Goal: Complete application form: Complete application form

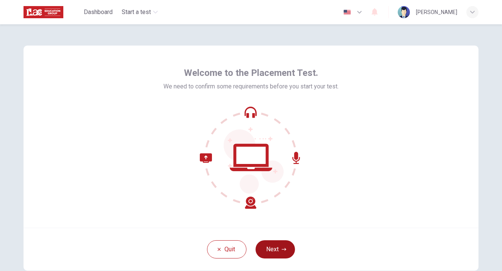
click at [271, 251] on button "Next" at bounding box center [275, 249] width 39 height 18
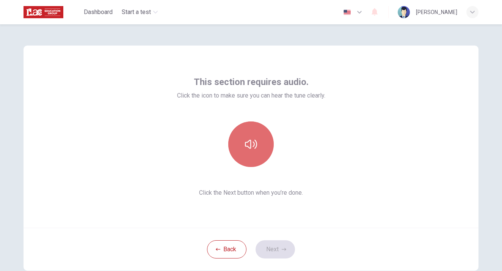
click at [258, 149] on button "button" at bounding box center [250, 143] width 45 height 45
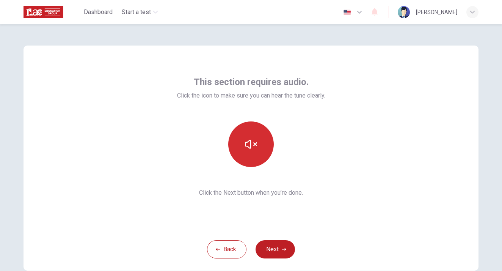
click at [251, 140] on icon "button" at bounding box center [251, 144] width 12 height 12
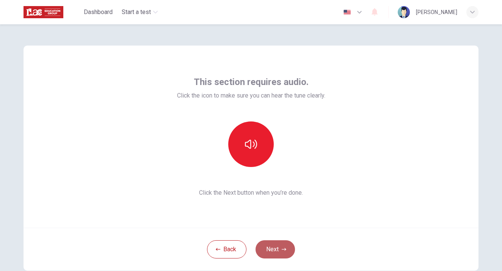
click at [276, 253] on button "Next" at bounding box center [275, 249] width 39 height 18
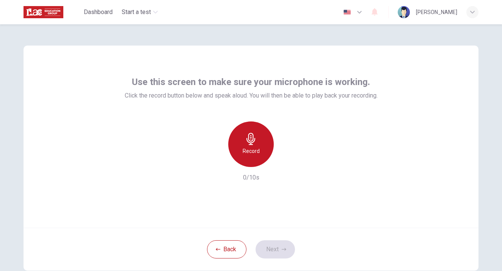
click at [256, 144] on div "Record" at bounding box center [250, 143] width 45 height 45
click at [254, 146] on div "Record" at bounding box center [250, 143] width 45 height 45
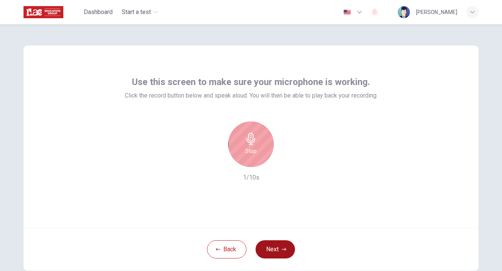
click at [277, 253] on button "Next" at bounding box center [275, 249] width 39 height 18
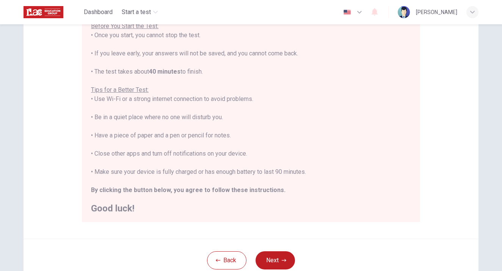
scroll to position [95, 0]
click at [282, 263] on button "Next" at bounding box center [275, 260] width 39 height 18
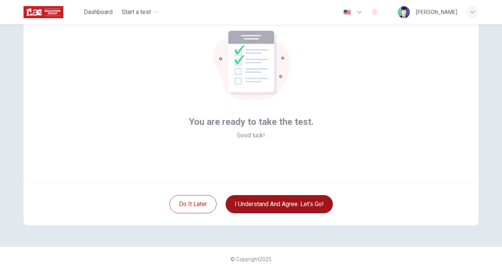
scroll to position [45, 0]
click at [270, 206] on button "I understand and agree. Let’s go!" at bounding box center [279, 204] width 107 height 18
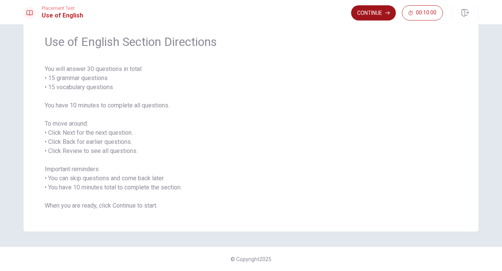
click at [376, 18] on button "Continue" at bounding box center [373, 12] width 45 height 15
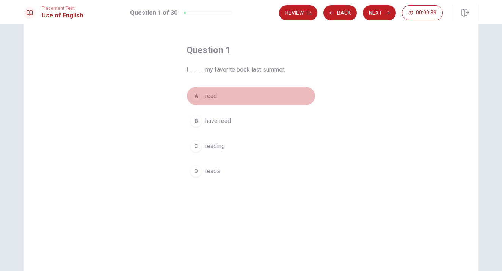
click at [198, 97] on div "A" at bounding box center [196, 96] width 12 height 12
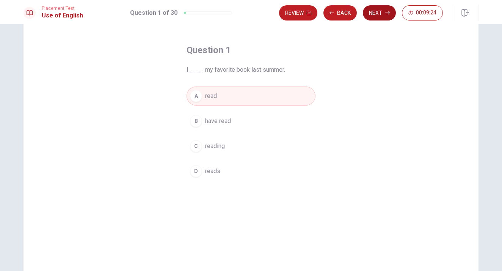
click at [379, 13] on button "Next" at bounding box center [379, 12] width 33 height 15
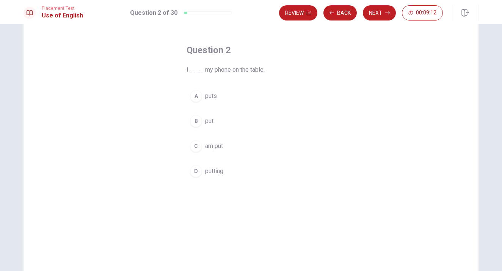
click at [197, 119] on div "B" at bounding box center [196, 121] width 12 height 12
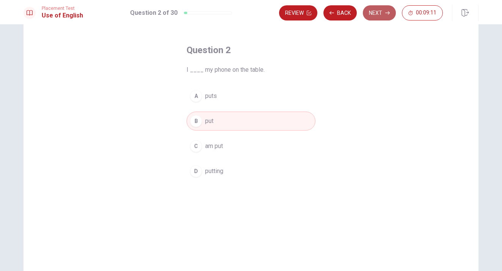
click at [376, 16] on button "Next" at bounding box center [379, 12] width 33 height 15
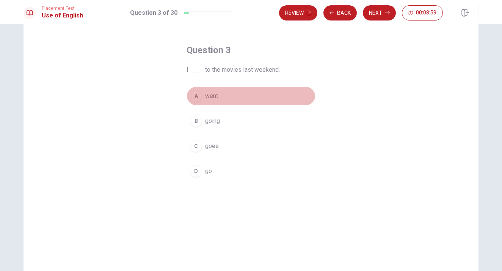
click at [196, 97] on div "A" at bounding box center [196, 96] width 12 height 12
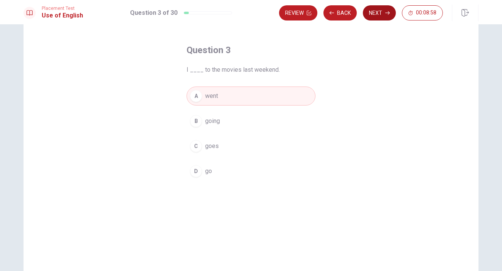
click at [375, 11] on button "Next" at bounding box center [379, 12] width 33 height 15
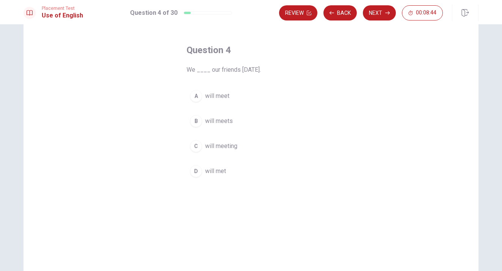
click at [196, 97] on div "A" at bounding box center [196, 96] width 12 height 12
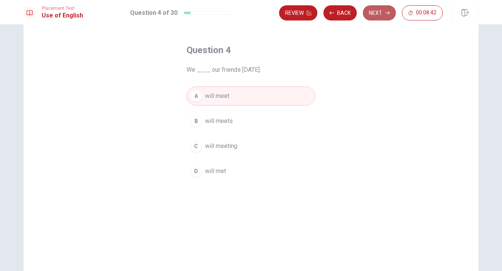
click at [376, 15] on button "Next" at bounding box center [379, 12] width 33 height 15
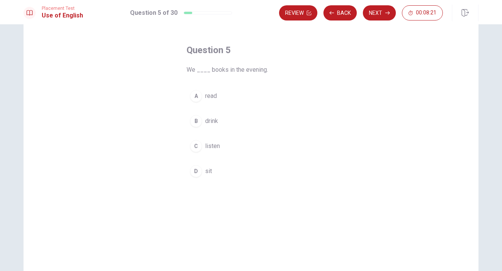
click at [198, 97] on div "A" at bounding box center [196, 96] width 12 height 12
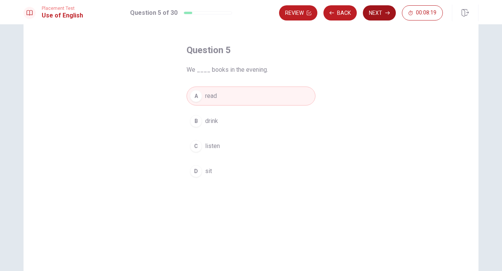
click at [381, 12] on button "Next" at bounding box center [379, 12] width 33 height 15
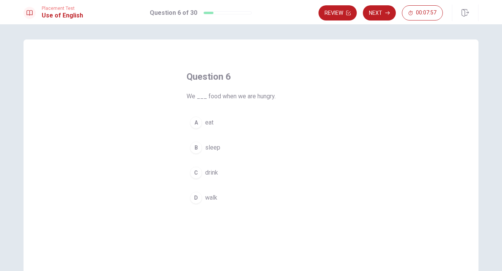
click at [197, 123] on div "A" at bounding box center [196, 122] width 12 height 12
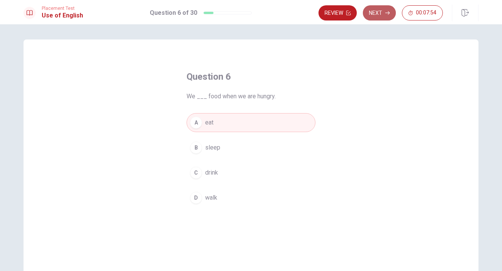
click at [376, 12] on button "Next" at bounding box center [379, 12] width 33 height 15
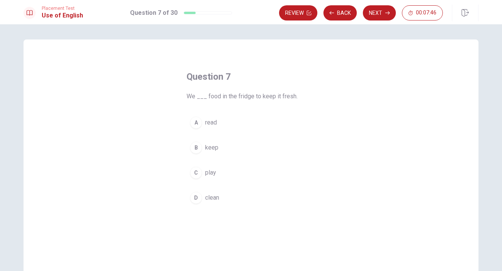
click at [198, 144] on div "B" at bounding box center [196, 147] width 12 height 12
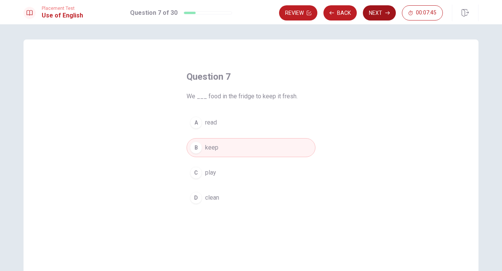
click at [378, 11] on button "Next" at bounding box center [379, 12] width 33 height 15
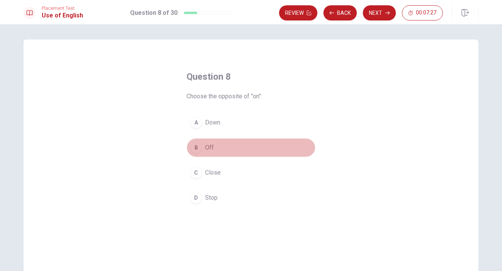
click at [196, 151] on div "B" at bounding box center [196, 147] width 12 height 12
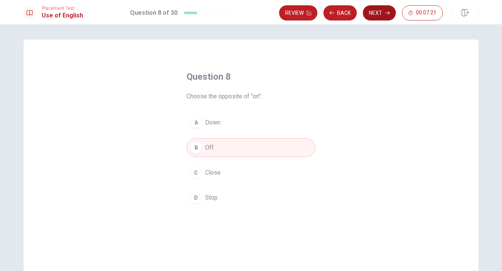
click at [379, 13] on button "Next" at bounding box center [379, 12] width 33 height 15
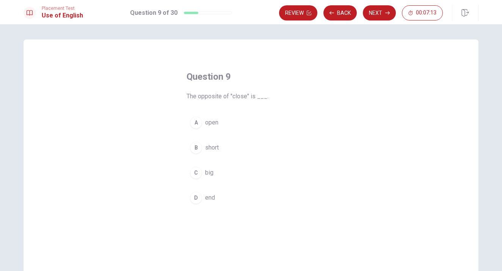
click at [194, 123] on div "A" at bounding box center [196, 122] width 12 height 12
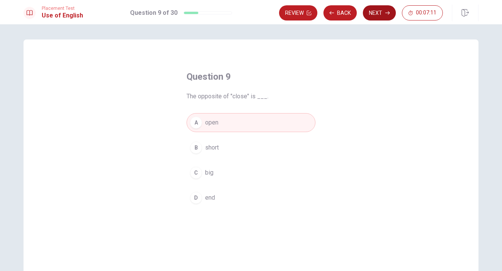
click at [382, 11] on button "Next" at bounding box center [379, 12] width 33 height 15
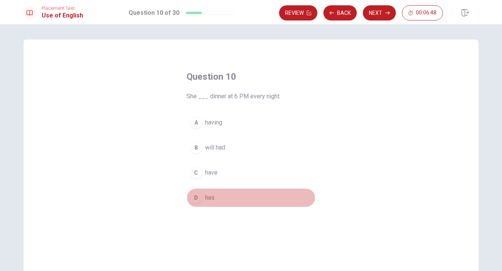
click at [198, 199] on div "D" at bounding box center [196, 197] width 12 height 12
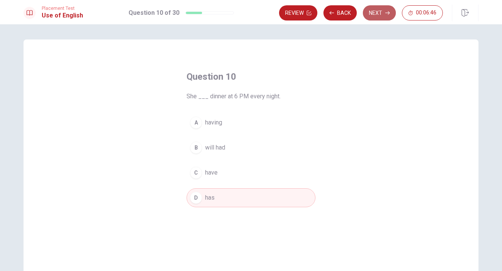
click at [380, 13] on button "Next" at bounding box center [379, 12] width 33 height 15
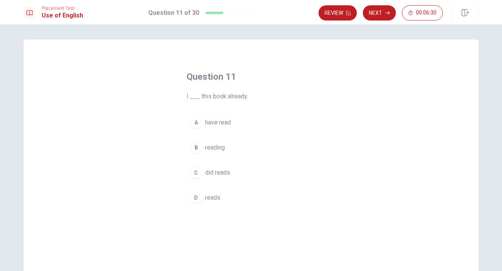
click at [195, 123] on div "A" at bounding box center [196, 122] width 12 height 12
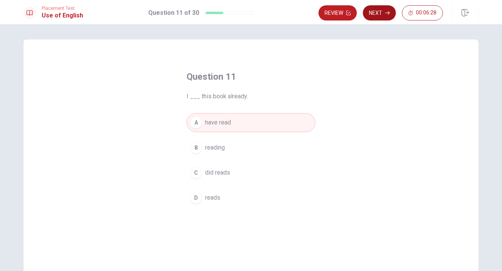
click at [375, 17] on button "Next" at bounding box center [379, 12] width 33 height 15
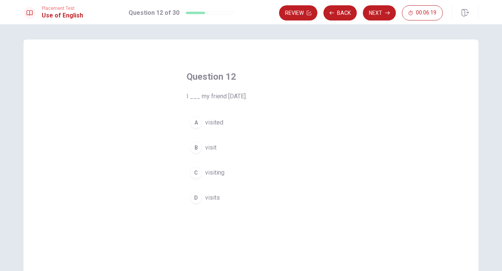
click at [196, 119] on div "A" at bounding box center [196, 122] width 12 height 12
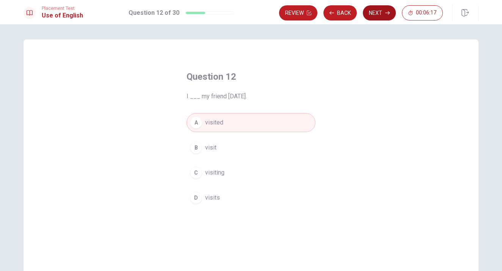
click at [373, 15] on button "Next" at bounding box center [379, 12] width 33 height 15
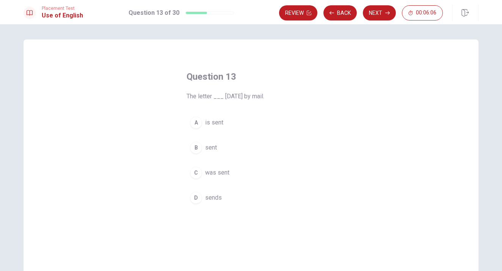
click at [199, 172] on div "C" at bounding box center [196, 172] width 12 height 12
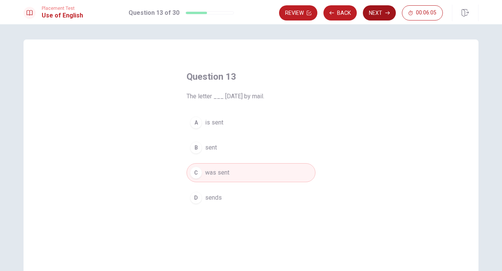
click at [370, 10] on button "Next" at bounding box center [379, 12] width 33 height 15
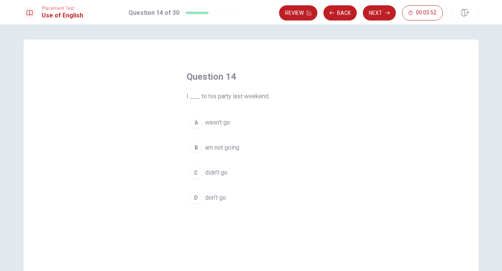
click at [194, 171] on div "C" at bounding box center [196, 172] width 12 height 12
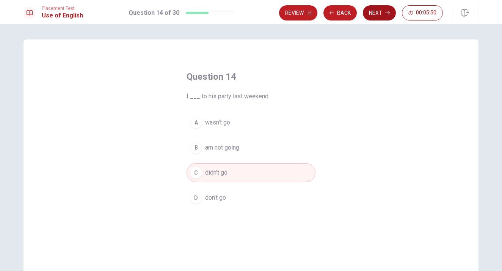
click at [383, 8] on button "Next" at bounding box center [379, 12] width 33 height 15
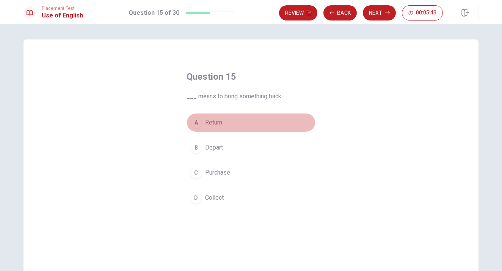
click at [199, 124] on div "A" at bounding box center [196, 122] width 12 height 12
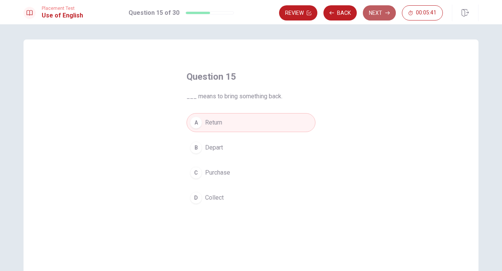
click at [384, 13] on button "Next" at bounding box center [379, 12] width 33 height 15
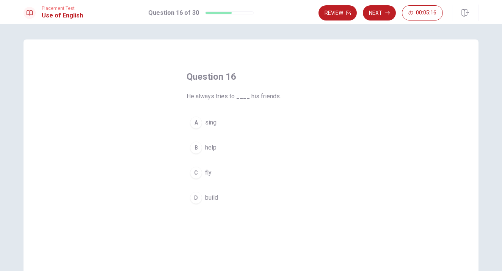
click at [196, 148] on div "B" at bounding box center [196, 147] width 12 height 12
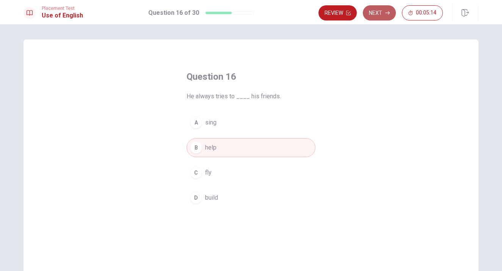
click at [376, 11] on button "Next" at bounding box center [379, 12] width 33 height 15
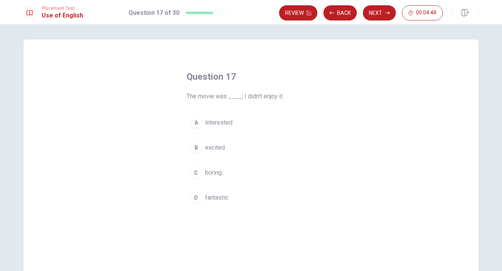
click at [195, 198] on div "D" at bounding box center [196, 197] width 12 height 12
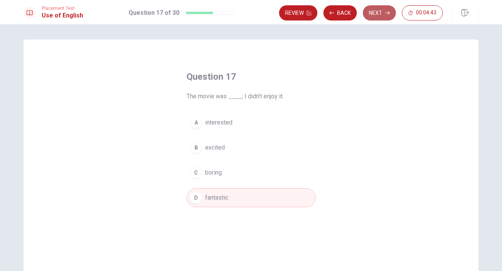
click at [378, 10] on button "Next" at bounding box center [379, 12] width 33 height 15
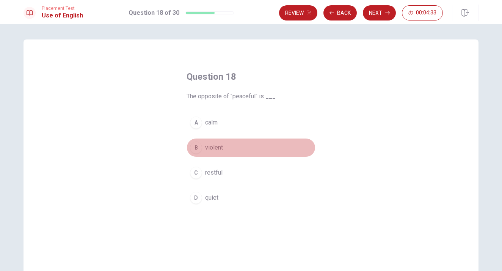
click at [196, 149] on div "B" at bounding box center [196, 147] width 12 height 12
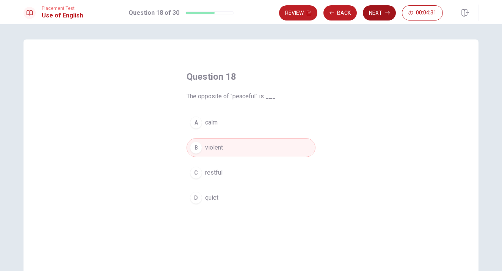
click at [385, 11] on icon "button" at bounding box center [387, 13] width 5 height 5
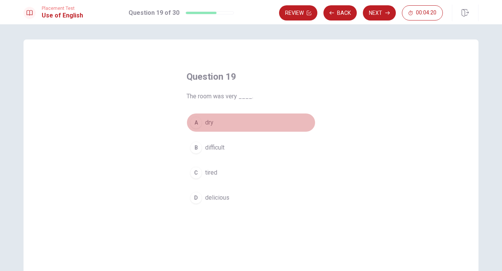
click at [198, 124] on div "A" at bounding box center [196, 122] width 12 height 12
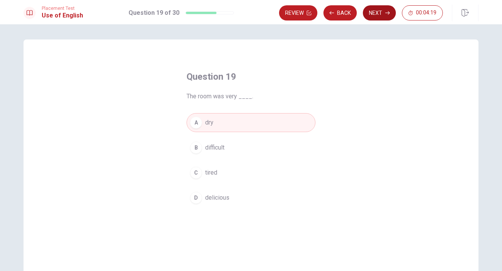
click at [379, 12] on button "Next" at bounding box center [379, 12] width 33 height 15
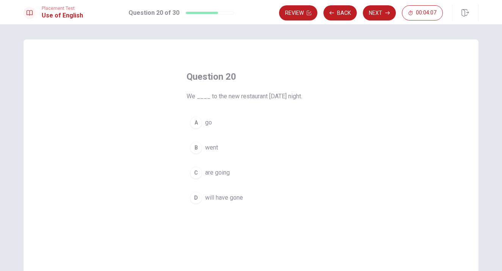
click at [195, 171] on div "C" at bounding box center [196, 172] width 12 height 12
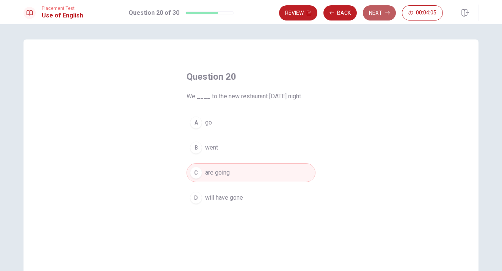
click at [383, 11] on button "Next" at bounding box center [379, 12] width 33 height 15
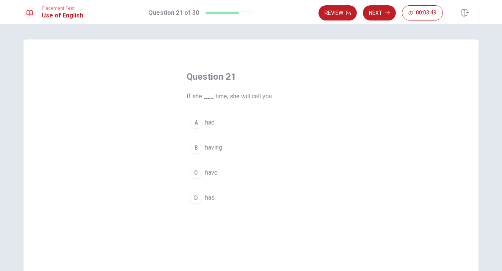
click at [193, 199] on div "D" at bounding box center [196, 197] width 12 height 12
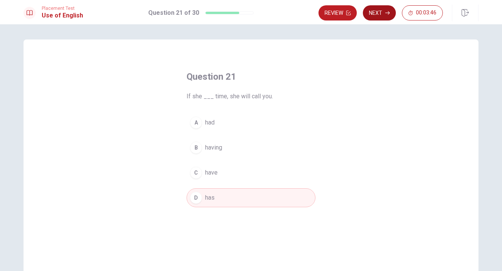
click at [373, 13] on button "Next" at bounding box center [379, 12] width 33 height 15
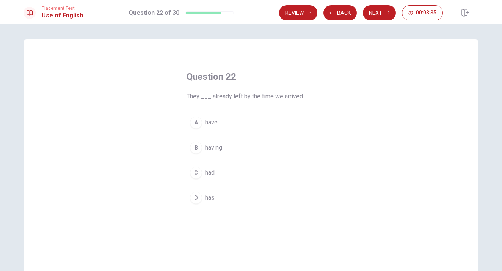
click at [197, 173] on div "C" at bounding box center [196, 172] width 12 height 12
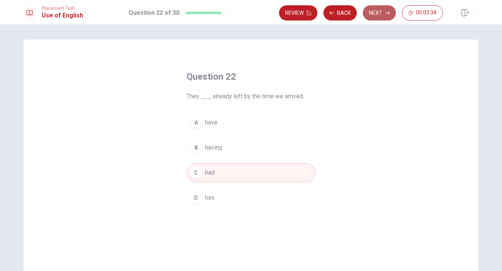
click at [377, 15] on button "Next" at bounding box center [379, 12] width 33 height 15
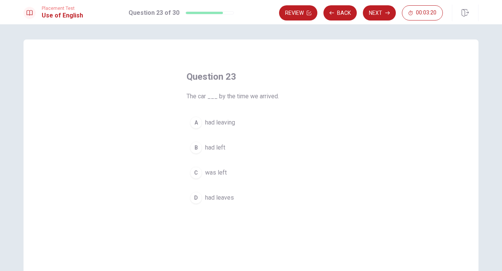
click at [196, 147] on div "B" at bounding box center [196, 147] width 12 height 12
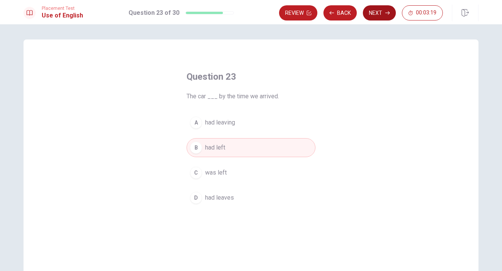
click at [385, 13] on icon "button" at bounding box center [387, 13] width 5 height 5
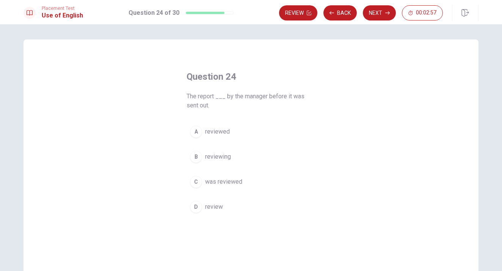
click at [197, 182] on div "C" at bounding box center [196, 182] width 12 height 12
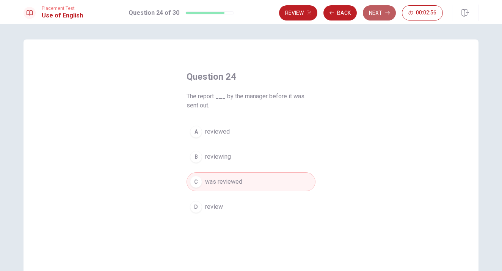
click at [381, 12] on button "Next" at bounding box center [379, 12] width 33 height 15
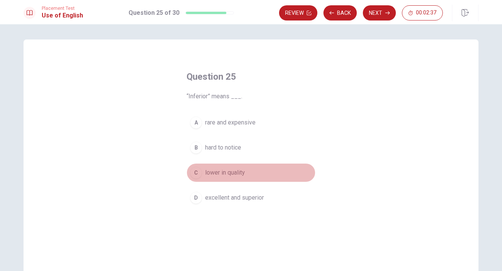
click at [196, 173] on div "C" at bounding box center [196, 172] width 12 height 12
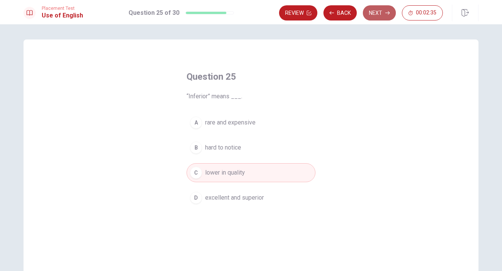
click at [377, 15] on button "Next" at bounding box center [379, 12] width 33 height 15
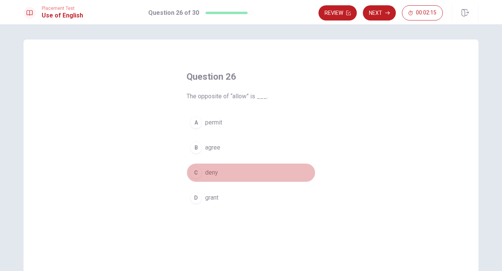
click at [193, 176] on div "C" at bounding box center [196, 172] width 12 height 12
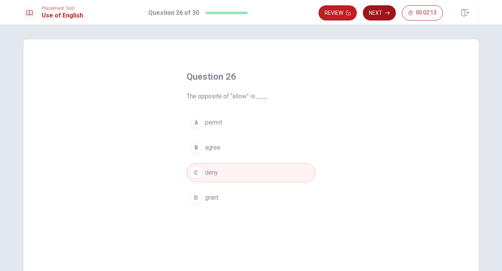
click at [375, 14] on button "Next" at bounding box center [379, 12] width 33 height 15
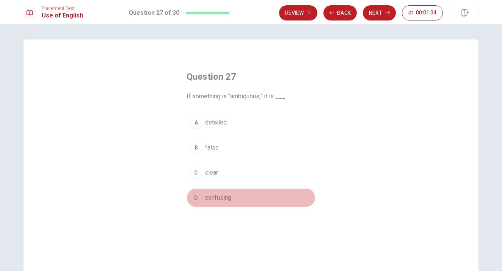
click at [196, 198] on div "D" at bounding box center [196, 197] width 12 height 12
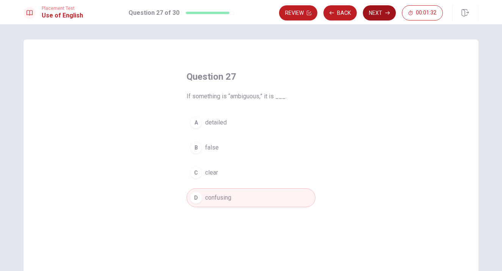
click at [377, 10] on button "Next" at bounding box center [379, 12] width 33 height 15
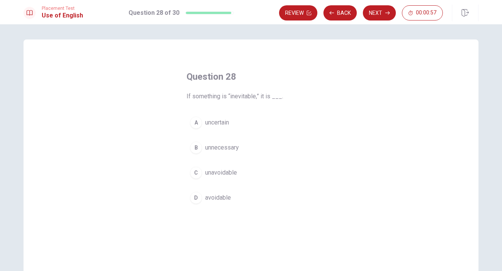
click at [199, 173] on div "C" at bounding box center [196, 172] width 12 height 12
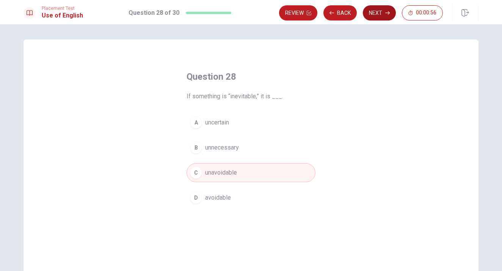
click at [380, 11] on button "Next" at bounding box center [379, 12] width 33 height 15
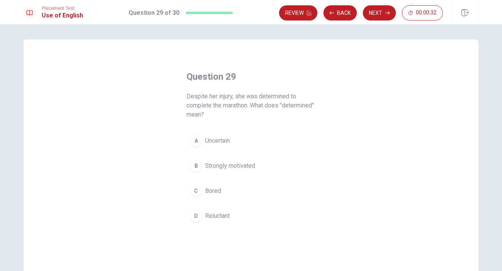
click at [196, 167] on div "B" at bounding box center [196, 166] width 12 height 12
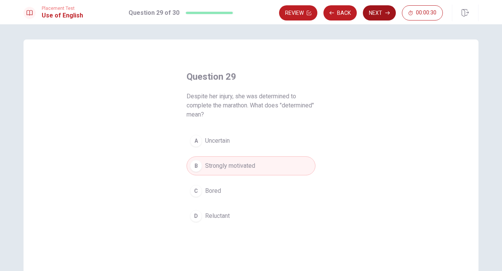
click at [386, 11] on icon "button" at bounding box center [387, 13] width 5 height 5
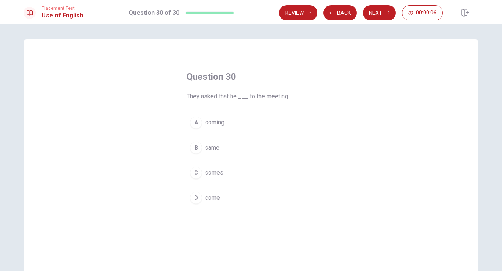
click at [196, 170] on div "C" at bounding box center [196, 172] width 12 height 12
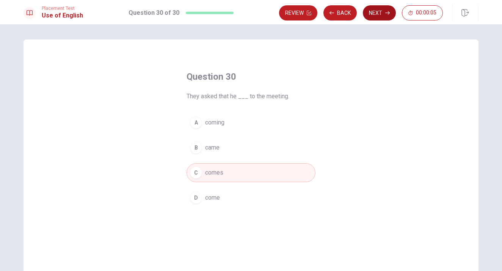
click at [376, 18] on button "Next" at bounding box center [379, 12] width 33 height 15
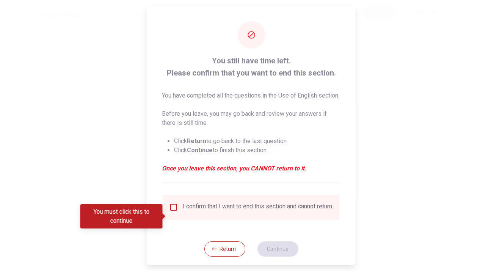
click at [171, 212] on input "You must click this to continue" at bounding box center [173, 206] width 9 height 9
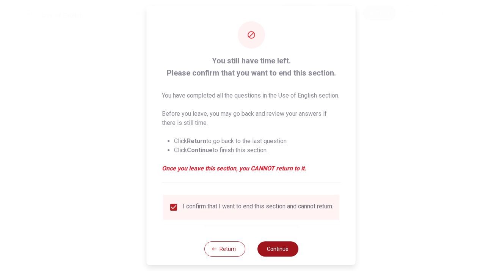
click at [280, 256] on button "Continue" at bounding box center [277, 248] width 41 height 15
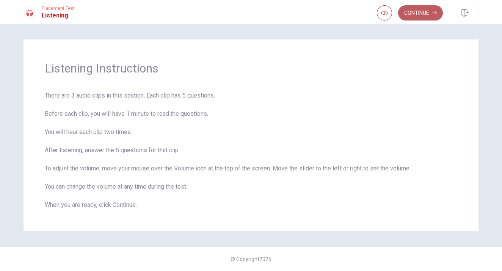
click at [413, 16] on button "Continue" at bounding box center [420, 12] width 45 height 15
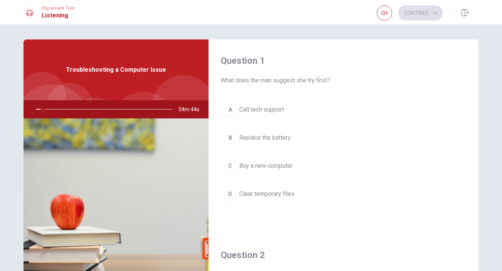
click at [135, 137] on img at bounding box center [116, 210] width 185 height 185
click at [386, 10] on icon "button" at bounding box center [384, 13] width 6 height 6
click at [400, 29] on span at bounding box center [398, 27] width 5 height 5
click at [160, 99] on div at bounding box center [184, 107] width 64 height 64
click at [232, 196] on div "D" at bounding box center [230, 194] width 12 height 12
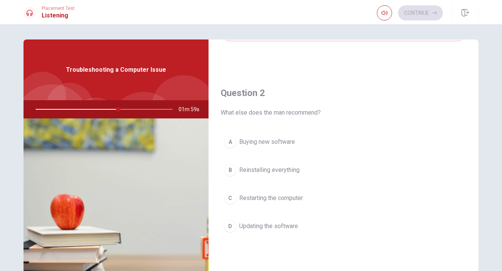
scroll to position [163, 0]
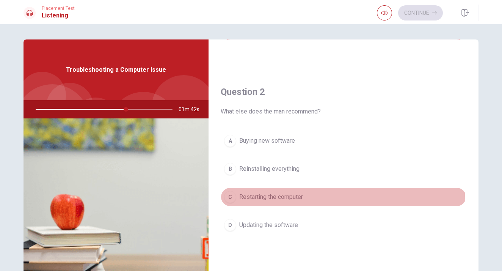
click at [228, 196] on div "C" at bounding box center [230, 197] width 12 height 12
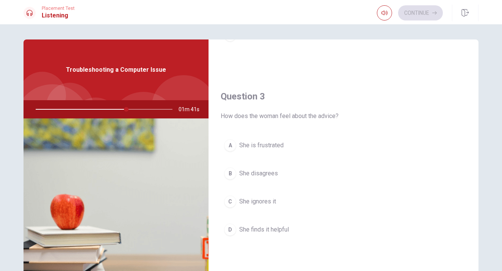
scroll to position [357, 0]
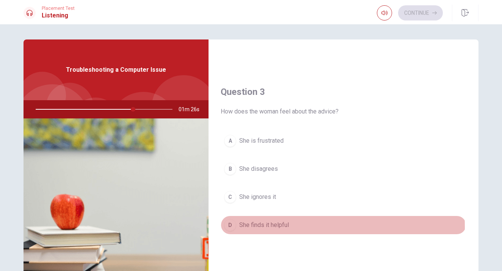
click at [231, 227] on div "D" at bounding box center [230, 225] width 12 height 12
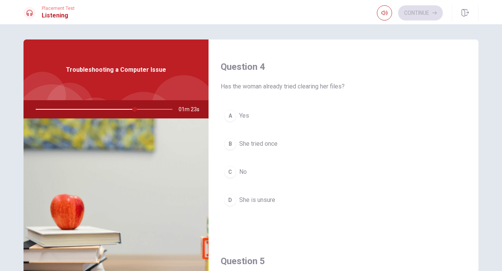
scroll to position [577, 0]
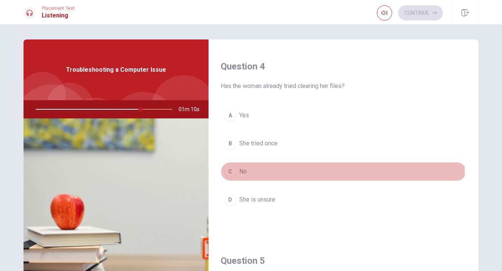
click at [229, 176] on div "C" at bounding box center [230, 171] width 12 height 12
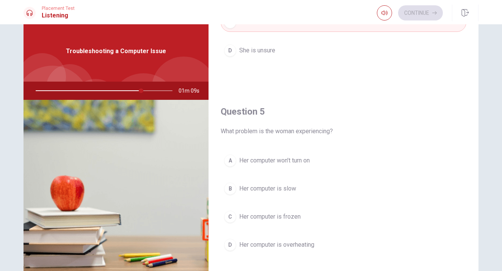
scroll to position [22, 0]
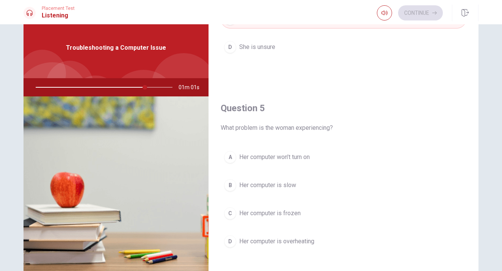
click at [230, 157] on div "A" at bounding box center [230, 157] width 12 height 12
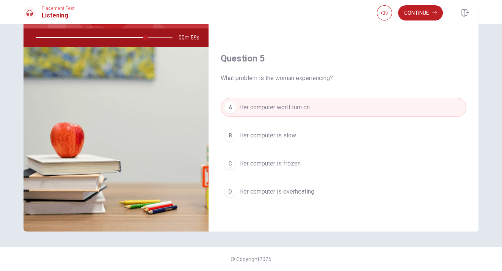
scroll to position [0, 0]
click at [228, 133] on div "B" at bounding box center [230, 135] width 12 height 12
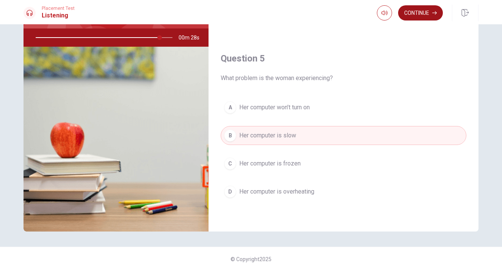
click at [417, 14] on button "Continue" at bounding box center [420, 12] width 45 height 15
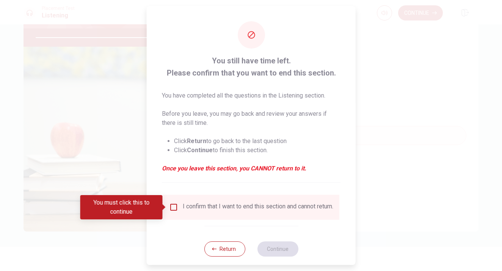
click at [173, 209] on input "You must click this to continue" at bounding box center [173, 206] width 9 height 9
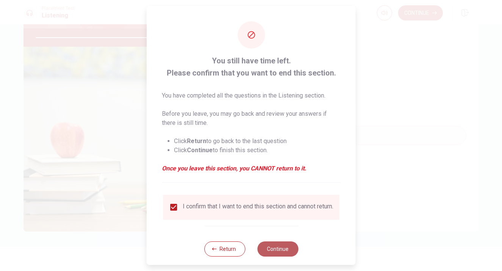
click at [284, 252] on button "Continue" at bounding box center [277, 248] width 41 height 15
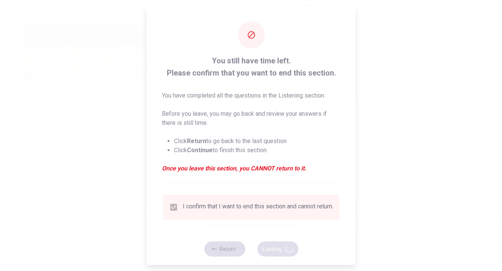
type input "93"
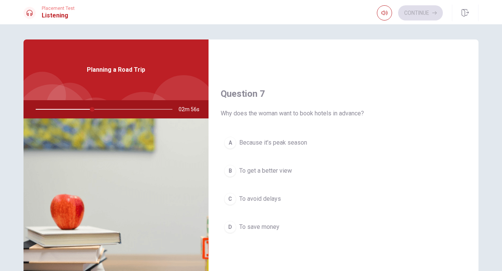
scroll to position [152, 0]
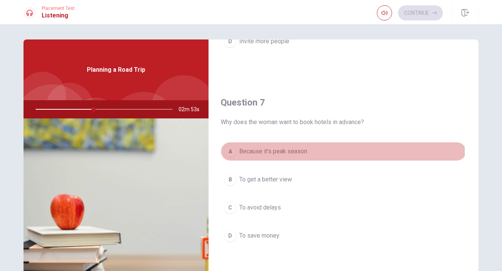
click at [231, 154] on div "A" at bounding box center [230, 151] width 12 height 12
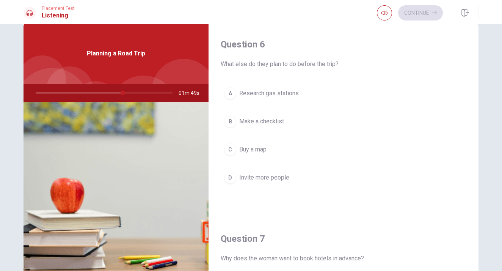
scroll to position [0, 0]
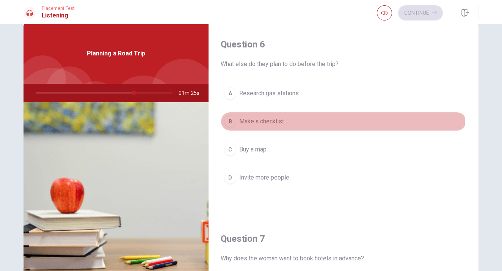
click at [231, 123] on div "B" at bounding box center [230, 121] width 12 height 12
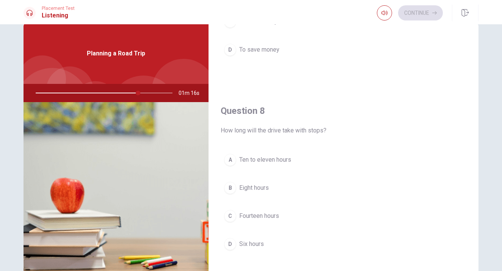
scroll to position [353, 0]
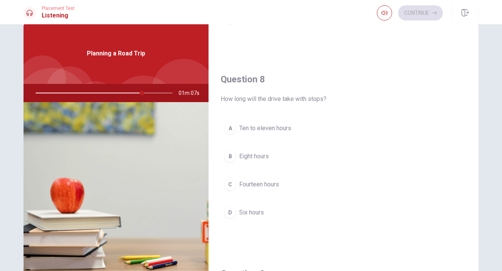
click at [229, 128] on div "A" at bounding box center [230, 128] width 12 height 12
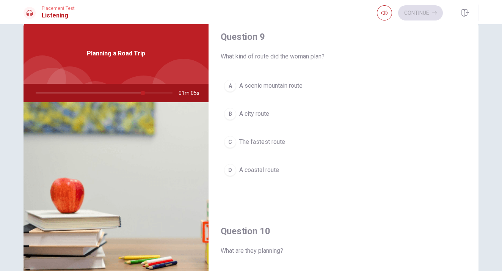
scroll to position [597, 0]
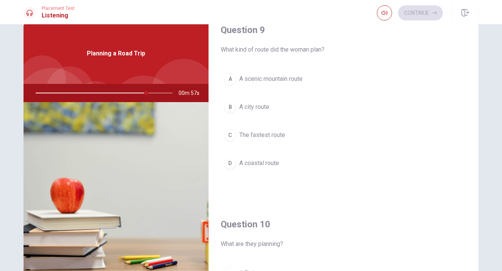
click at [224, 77] on div "A" at bounding box center [230, 79] width 12 height 12
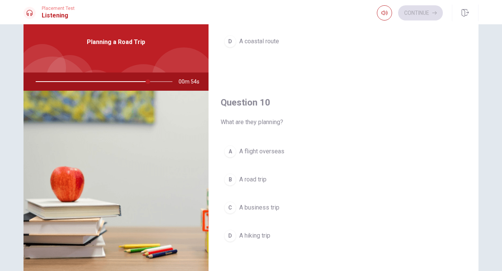
scroll to position [30, 0]
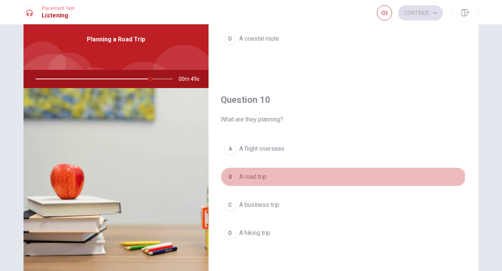
click at [235, 175] on button "B A road trip" at bounding box center [344, 176] width 246 height 19
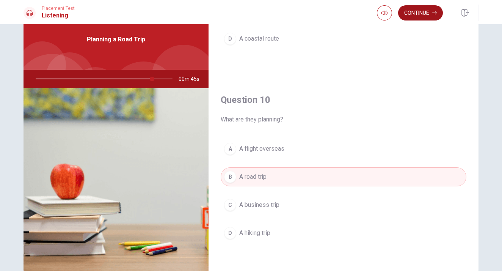
click at [414, 15] on button "Continue" at bounding box center [420, 12] width 45 height 15
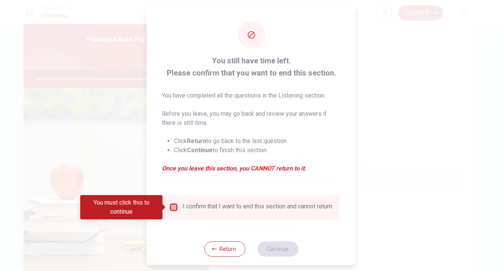
click at [174, 208] on input "You must click this to continue" at bounding box center [173, 206] width 9 height 9
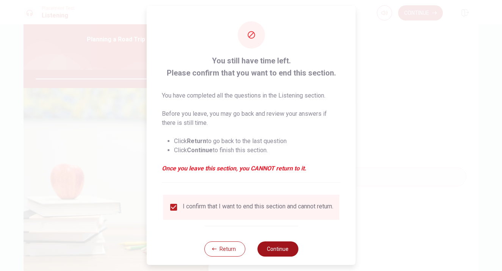
click at [278, 252] on button "Continue" at bounding box center [277, 248] width 41 height 15
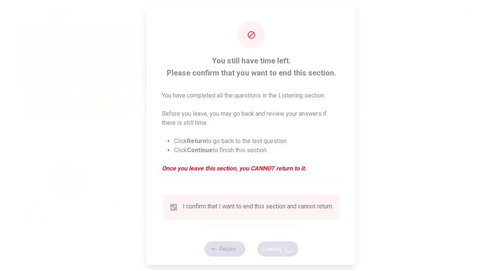
type input "87"
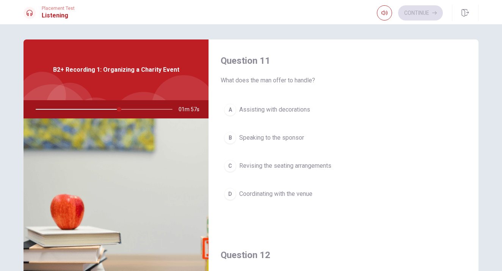
scroll to position [0, 0]
click at [232, 195] on div "D" at bounding box center [230, 194] width 12 height 12
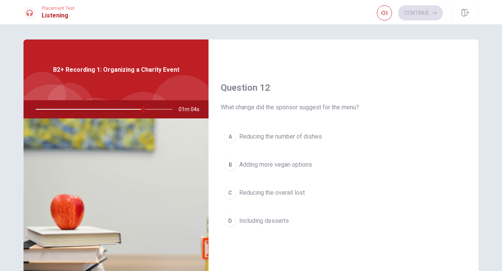
scroll to position [169, 0]
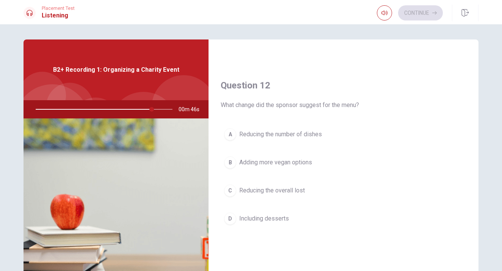
click at [230, 163] on div "B" at bounding box center [230, 162] width 12 height 12
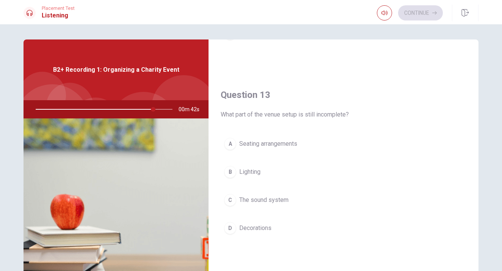
scroll to position [356, 0]
click at [229, 201] on div "C" at bounding box center [230, 198] width 12 height 12
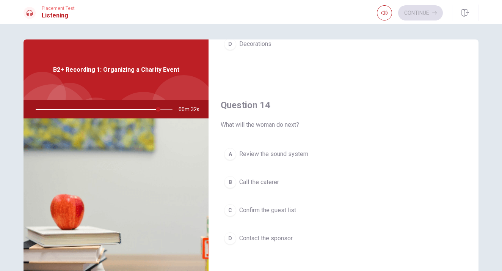
scroll to position [543, 0]
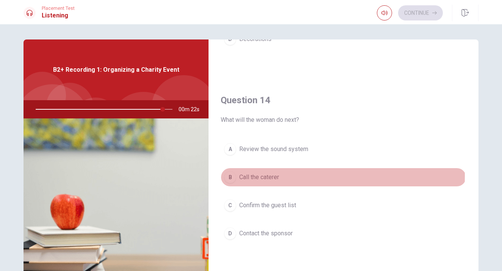
click at [228, 176] on div "B" at bounding box center [230, 177] width 12 height 12
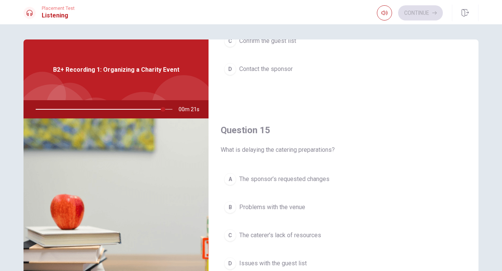
scroll to position [707, 0]
click at [231, 177] on div "A" at bounding box center [230, 179] width 12 height 12
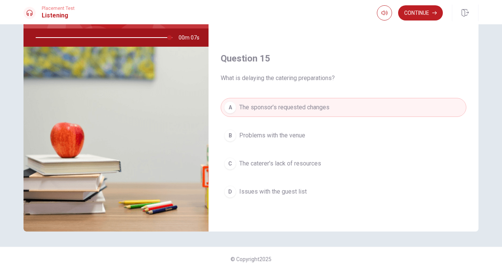
scroll to position [72, 0]
click at [424, 11] on button "Continue" at bounding box center [420, 12] width 45 height 15
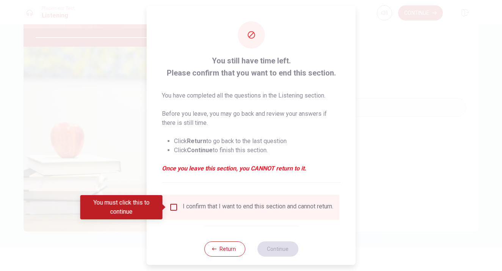
click at [173, 208] on input "You must click this to continue" at bounding box center [173, 206] width 9 height 9
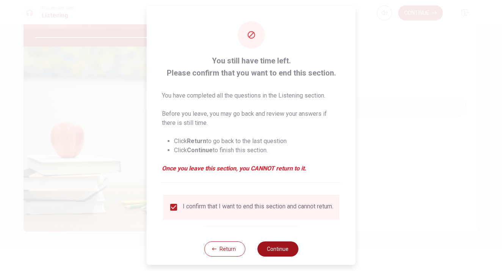
click at [269, 252] on button "Continue" at bounding box center [277, 248] width 41 height 15
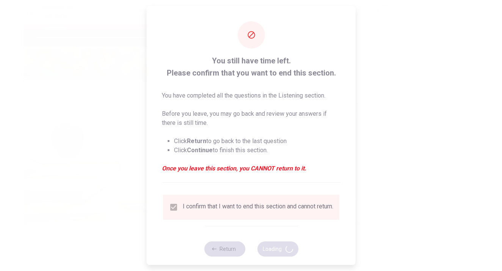
type input "0"
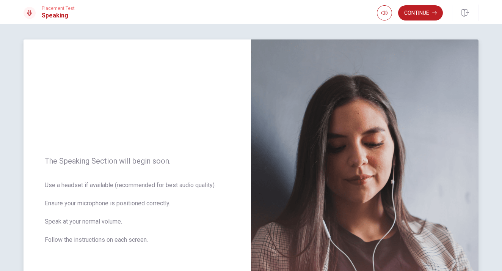
scroll to position [0, 0]
click at [422, 10] on button "Continue" at bounding box center [420, 12] width 45 height 15
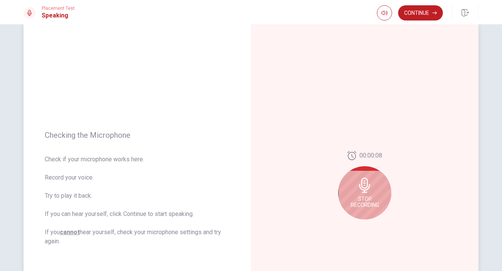
scroll to position [21, 0]
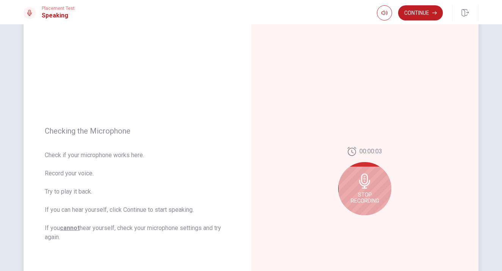
click at [367, 183] on icon at bounding box center [364, 180] width 11 height 15
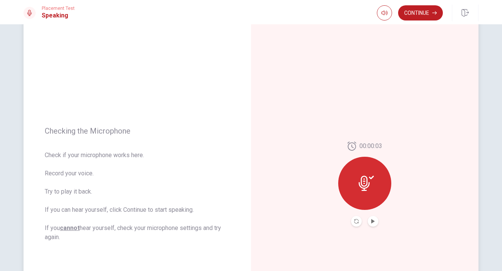
click at [367, 183] on icon at bounding box center [366, 183] width 15 height 15
click at [372, 223] on icon "Play Audio" at bounding box center [373, 221] width 5 height 5
click at [372, 223] on icon "Pause Audio" at bounding box center [373, 221] width 5 height 5
click at [427, 10] on button "Continue" at bounding box center [420, 12] width 45 height 15
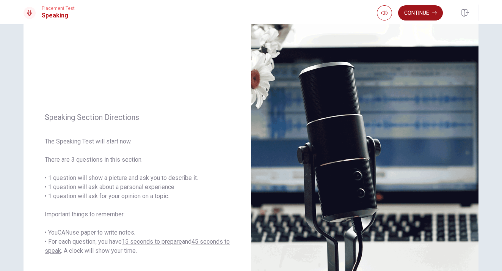
scroll to position [0, 0]
click at [436, 8] on button "Continue" at bounding box center [420, 12] width 45 height 15
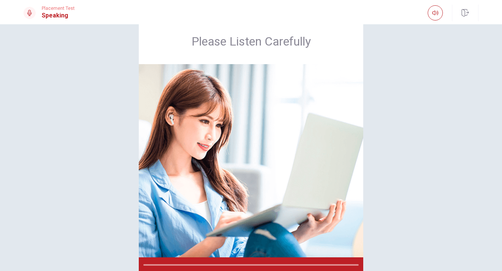
click at [29, 15] on icon at bounding box center [29, 13] width 5 height 6
click at [431, 14] on button "button" at bounding box center [435, 12] width 15 height 15
click at [227, 209] on img at bounding box center [251, 160] width 224 height 193
click at [230, 163] on img at bounding box center [251, 160] width 224 height 193
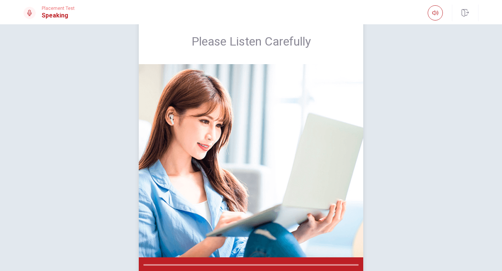
click at [225, 107] on img at bounding box center [251, 160] width 224 height 193
click at [28, 14] on icon at bounding box center [30, 13] width 6 height 6
click at [28, 14] on icon at bounding box center [29, 13] width 5 height 6
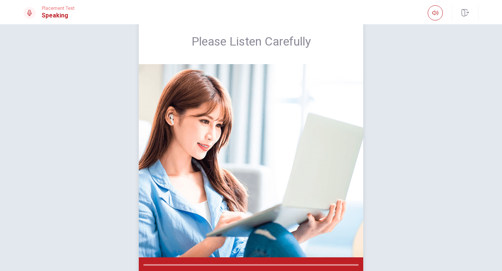
click at [250, 94] on img at bounding box center [251, 160] width 224 height 193
click at [398, 221] on div "Please Listen Carefully" at bounding box center [250, 146] width 479 height 254
click at [283, 225] on img at bounding box center [251, 160] width 224 height 193
click at [257, 91] on img at bounding box center [251, 160] width 224 height 193
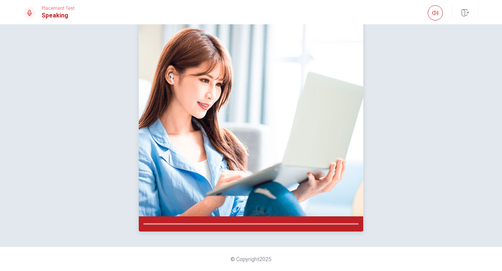
click at [267, 226] on div at bounding box center [251, 223] width 224 height 15
drag, startPoint x: 267, startPoint y: 226, endPoint x: 266, endPoint y: 200, distance: 25.4
click at [266, 200] on div "Please Listen Carefully" at bounding box center [251, 105] width 224 height 254
click at [266, 200] on img at bounding box center [251, 119] width 224 height 193
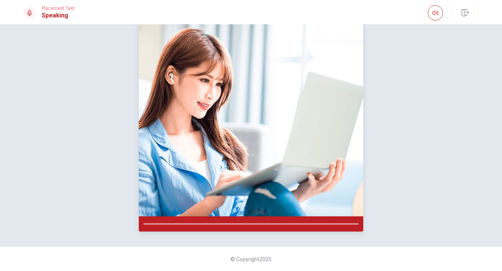
click at [266, 200] on img at bounding box center [251, 119] width 224 height 193
click at [266, 201] on img at bounding box center [251, 119] width 224 height 193
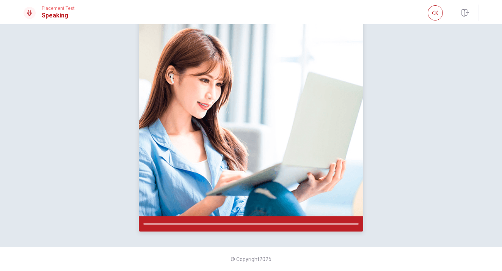
click at [266, 201] on img at bounding box center [251, 119] width 224 height 193
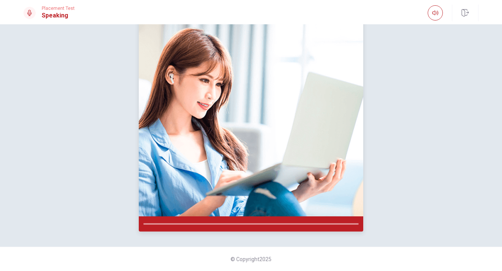
click at [266, 201] on img at bounding box center [251, 119] width 224 height 193
click at [152, 224] on div at bounding box center [250, 224] width 215 height 2
click at [356, 223] on div at bounding box center [250, 224] width 215 height 2
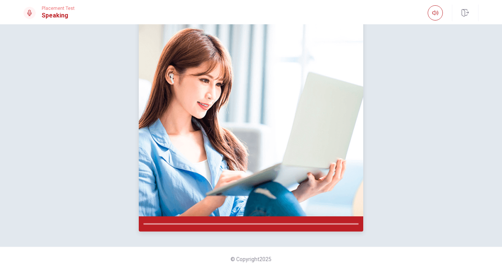
click at [356, 223] on div at bounding box center [250, 224] width 215 height 2
click at [330, 223] on div at bounding box center [250, 224] width 215 height 2
click at [318, 226] on div at bounding box center [251, 223] width 224 height 15
drag, startPoint x: 290, startPoint y: 226, endPoint x: 284, endPoint y: 226, distance: 6.4
click at [290, 226] on div at bounding box center [251, 223] width 224 height 15
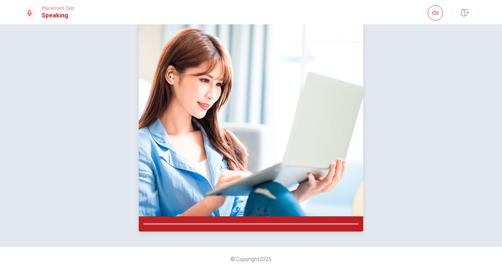
click at [284, 226] on div at bounding box center [251, 223] width 224 height 15
click at [237, 225] on div at bounding box center [251, 223] width 224 height 15
click at [177, 220] on div at bounding box center [251, 223] width 224 height 15
click at [143, 223] on div at bounding box center [250, 224] width 215 height 2
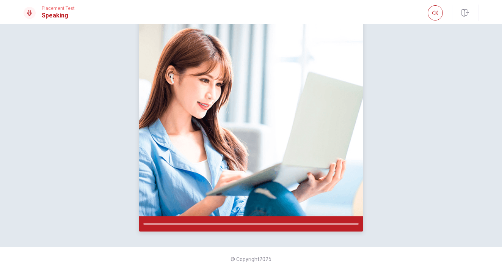
click at [183, 224] on div at bounding box center [250, 224] width 215 height 2
click at [197, 225] on div at bounding box center [251, 223] width 224 height 15
click at [242, 224] on div at bounding box center [251, 223] width 224 height 15
click at [265, 224] on div at bounding box center [251, 223] width 224 height 15
click at [280, 226] on div at bounding box center [251, 223] width 224 height 15
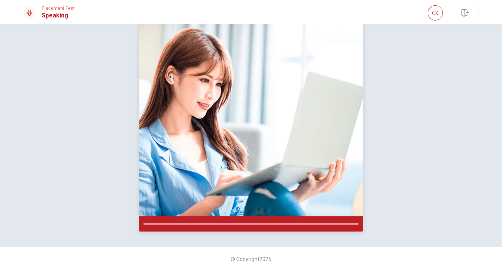
click at [311, 226] on div at bounding box center [251, 223] width 224 height 15
click at [329, 225] on div at bounding box center [251, 223] width 224 height 15
click at [32, 13] on icon at bounding box center [30, 13] width 6 height 6
click at [45, 13] on h1 "Speaking" at bounding box center [58, 15] width 33 height 9
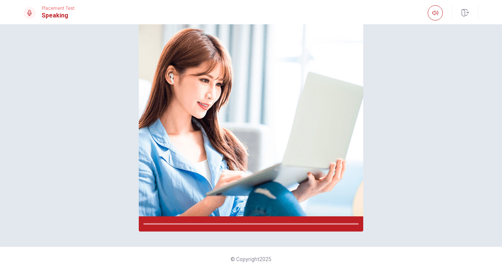
click at [45, 13] on h1 "Speaking" at bounding box center [58, 15] width 33 height 9
click at [30, 12] on icon at bounding box center [30, 13] width 6 height 6
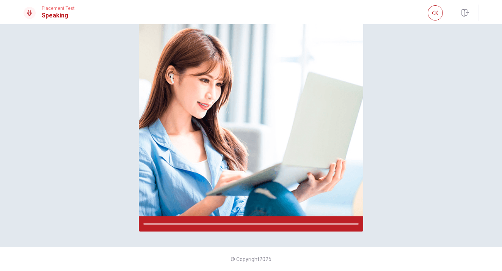
click at [30, 12] on icon at bounding box center [30, 13] width 6 height 6
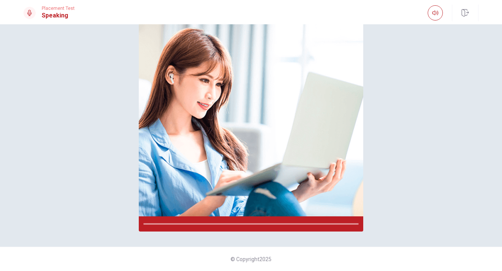
click at [30, 12] on icon at bounding box center [30, 13] width 6 height 6
click at [29, 11] on icon at bounding box center [30, 13] width 6 height 6
click at [31, 13] on icon at bounding box center [30, 13] width 6 height 6
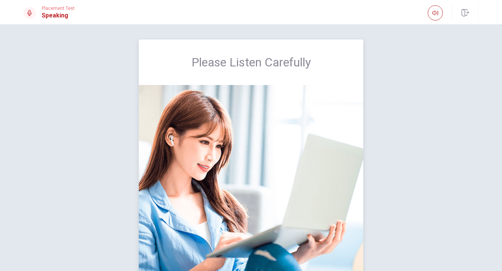
click at [323, 176] on img at bounding box center [251, 181] width 224 height 193
click at [323, 175] on img at bounding box center [251, 181] width 224 height 193
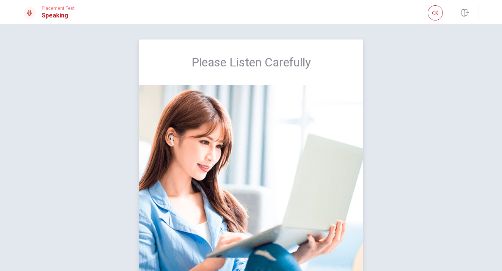
click at [323, 175] on img at bounding box center [251, 181] width 224 height 193
click at [323, 174] on img at bounding box center [251, 181] width 224 height 193
click at [322, 174] on img at bounding box center [251, 181] width 224 height 193
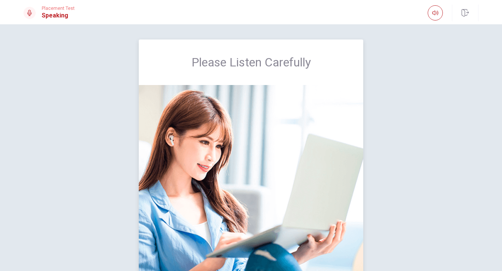
click at [322, 174] on img at bounding box center [251, 181] width 224 height 193
click at [441, 11] on button "button" at bounding box center [435, 12] width 15 height 15
click at [462, 13] on icon "button" at bounding box center [465, 13] width 8 height 8
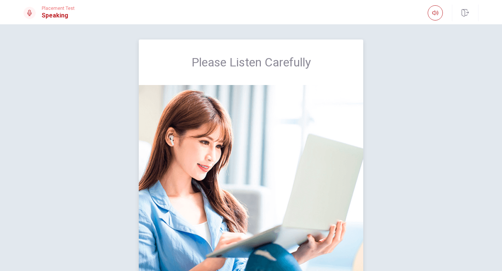
click at [312, 118] on img at bounding box center [251, 181] width 224 height 193
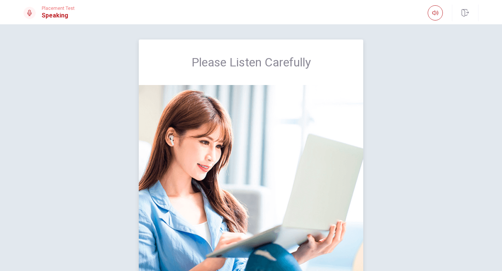
click at [312, 118] on img at bounding box center [251, 181] width 224 height 193
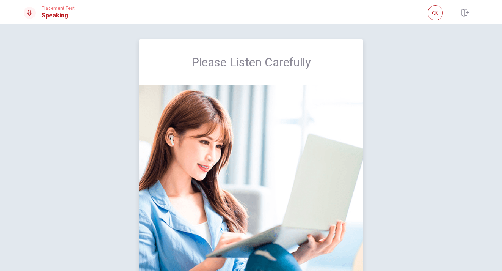
click at [312, 118] on img at bounding box center [251, 181] width 224 height 193
click at [201, 146] on img at bounding box center [251, 181] width 224 height 193
click at [391, 137] on div "Please Listen Carefully" at bounding box center [250, 166] width 479 height 254
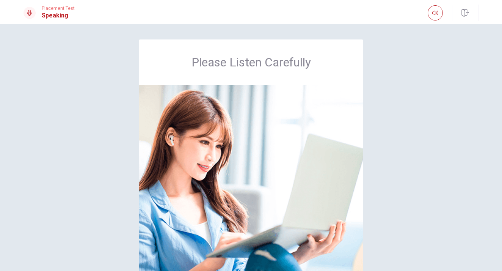
click at [391, 137] on div "Please Listen Carefully" at bounding box center [250, 166] width 479 height 254
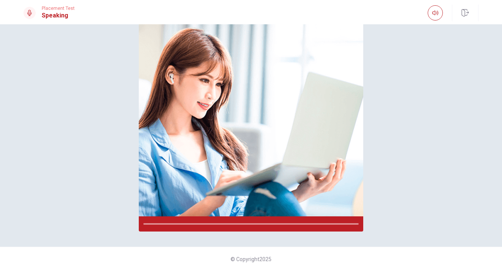
scroll to position [62, 0]
click at [268, 250] on div "© Copyright 2025" at bounding box center [251, 258] width 502 height 24
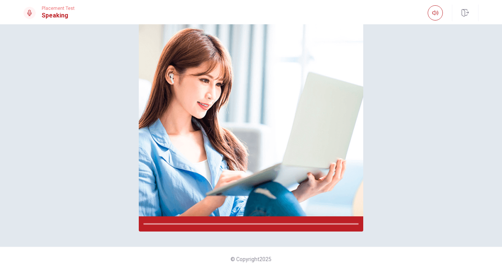
click at [268, 250] on div "© Copyright 2025" at bounding box center [251, 258] width 502 height 24
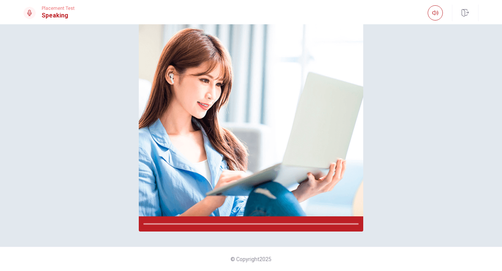
scroll to position [0, 0]
click at [42, 249] on div "© Copyright 2025" at bounding box center [251, 258] width 502 height 24
click at [13, 245] on div "Please Listen Carefully © Copyright 2025" at bounding box center [251, 147] width 502 height 246
click at [11, 16] on div "Placement Test Speaking" at bounding box center [251, 12] width 502 height 24
click at [25, 16] on div at bounding box center [30, 13] width 12 height 12
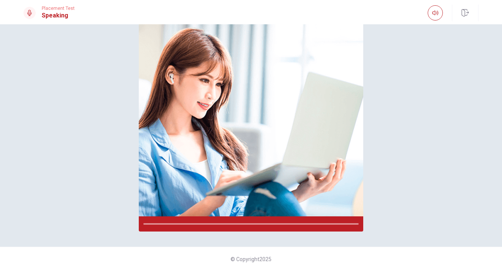
click at [37, 15] on div "Placement Test Speaking" at bounding box center [49, 13] width 51 height 14
click at [101, 13] on div "Placement Test Speaking" at bounding box center [250, 13] width 479 height 17
drag, startPoint x: 101, startPoint y: 13, endPoint x: 469, endPoint y: 79, distance: 374.3
click at [469, 79] on div "Placement Test Speaking Please Listen Carefully © Copyright 2025 Going somewher…" at bounding box center [251, 135] width 502 height 271
click at [469, 79] on div "Please Listen Carefully" at bounding box center [250, 105] width 479 height 254
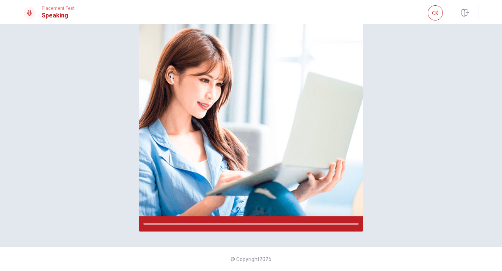
drag, startPoint x: 469, startPoint y: 79, endPoint x: 470, endPoint y: 168, distance: 89.5
click at [470, 168] on div "Please Listen Carefully" at bounding box center [250, 105] width 479 height 254
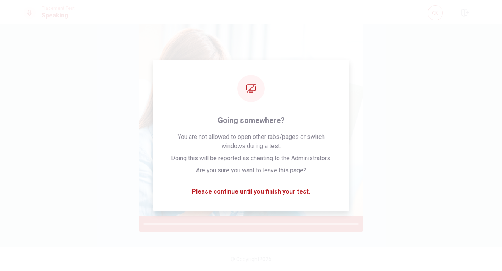
drag, startPoint x: 478, startPoint y: 203, endPoint x: 315, endPoint y: 289, distance: 184.3
click at [315, 270] on html "This site uses cookies, as explained in our Privacy Policy . If you agree to th…" at bounding box center [251, 135] width 502 height 271
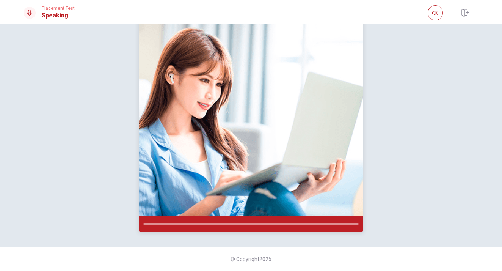
click at [290, 147] on img at bounding box center [251, 119] width 224 height 193
click at [271, 147] on img at bounding box center [251, 119] width 224 height 193
click at [139, 128] on img at bounding box center [251, 119] width 224 height 193
click at [55, 168] on div "Please Listen Carefully" at bounding box center [250, 105] width 479 height 254
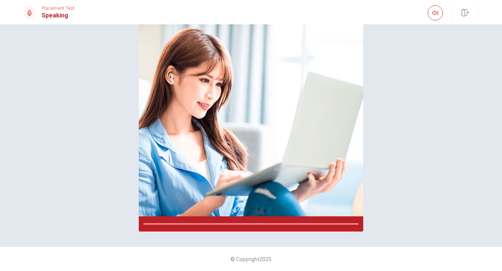
click at [89, 76] on div "Please Listen Carefully" at bounding box center [250, 105] width 479 height 254
click at [410, 86] on div "Please Listen Carefully" at bounding box center [250, 105] width 479 height 254
click at [265, 173] on img at bounding box center [251, 119] width 224 height 193
click at [146, 164] on img at bounding box center [251, 119] width 224 height 193
click at [146, 165] on img at bounding box center [251, 119] width 224 height 193
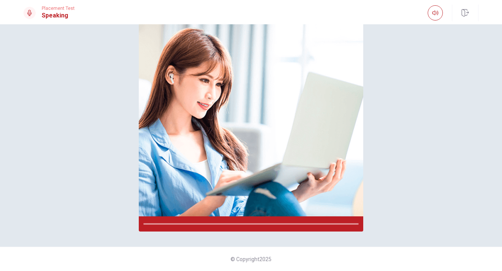
click at [90, 174] on div "Please Listen Carefully" at bounding box center [250, 105] width 479 height 254
click at [254, 51] on img at bounding box center [251, 119] width 224 height 193
click at [268, 121] on img at bounding box center [251, 119] width 224 height 193
click at [368, 223] on div "Please Listen Carefully" at bounding box center [250, 105] width 479 height 254
click at [249, 132] on img at bounding box center [251, 119] width 224 height 193
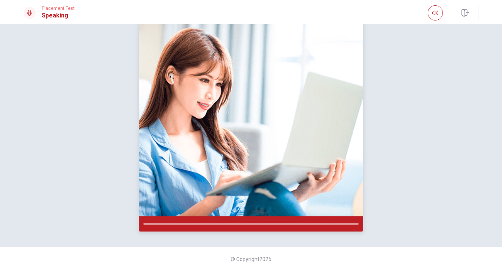
click at [249, 132] on img at bounding box center [251, 119] width 224 height 193
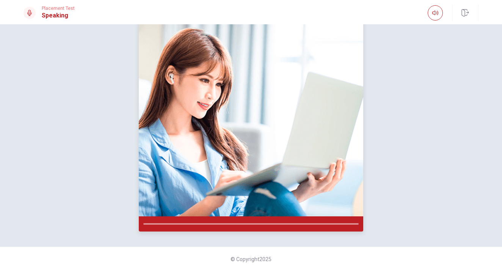
click at [249, 132] on img at bounding box center [251, 119] width 224 height 193
click at [249, 130] on img at bounding box center [251, 119] width 224 height 193
drag, startPoint x: 249, startPoint y: 130, endPoint x: 245, endPoint y: 127, distance: 5.5
click at [245, 128] on img at bounding box center [251, 119] width 224 height 193
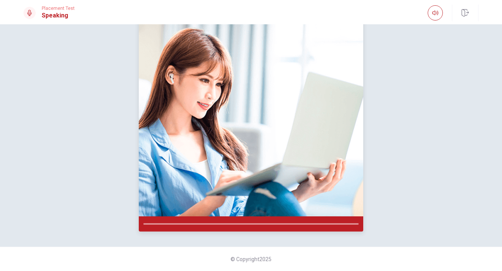
click at [245, 125] on img at bounding box center [251, 119] width 224 height 193
click at [245, 121] on img at bounding box center [251, 119] width 224 height 193
click at [245, 119] on img at bounding box center [251, 119] width 224 height 193
click at [245, 116] on img at bounding box center [251, 119] width 224 height 193
click at [244, 113] on img at bounding box center [251, 119] width 224 height 193
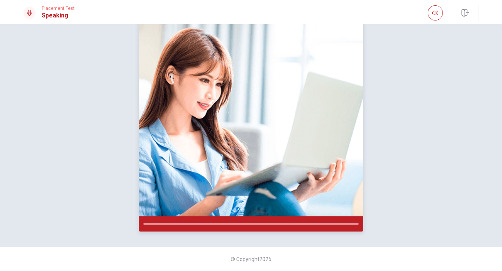
click at [244, 110] on img at bounding box center [251, 119] width 224 height 193
drag, startPoint x: 244, startPoint y: 110, endPoint x: 242, endPoint y: 107, distance: 4.1
click at [244, 108] on img at bounding box center [251, 119] width 224 height 193
click at [242, 107] on img at bounding box center [251, 119] width 224 height 193
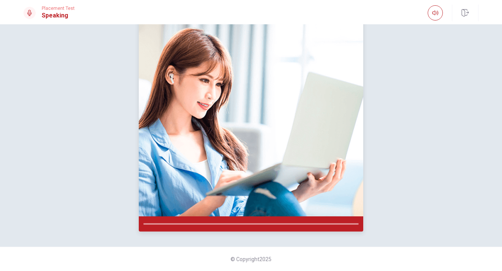
click at [242, 107] on img at bounding box center [251, 119] width 224 height 193
click at [242, 106] on img at bounding box center [251, 119] width 224 height 193
click at [434, 11] on icon "button" at bounding box center [435, 13] width 6 height 6
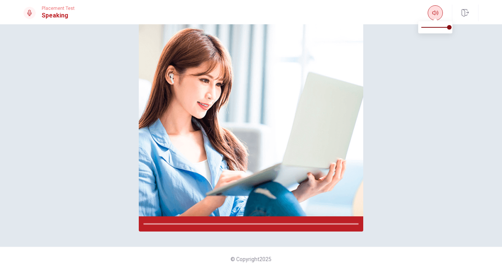
click at [434, 11] on icon "button" at bounding box center [435, 13] width 6 height 6
click at [33, 13] on div at bounding box center [30, 13] width 12 height 12
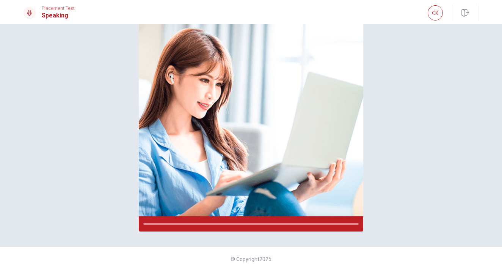
click at [33, 13] on div at bounding box center [30, 13] width 12 height 12
drag, startPoint x: 33, startPoint y: 13, endPoint x: 27, endPoint y: 13, distance: 6.8
click at [29, 13] on div at bounding box center [30, 13] width 12 height 12
click at [27, 13] on icon at bounding box center [30, 13] width 6 height 6
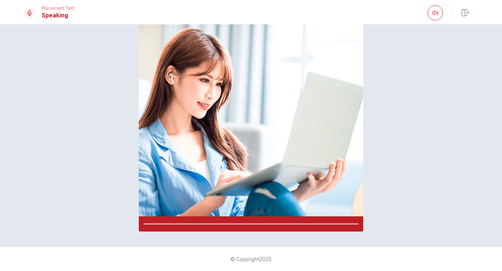
click at [30, 13] on icon at bounding box center [30, 13] width 6 height 6
click at [30, 13] on icon at bounding box center [29, 13] width 5 height 6
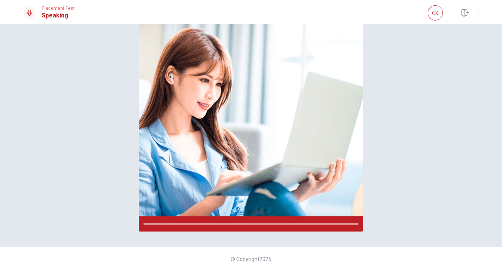
click at [30, 13] on icon at bounding box center [29, 13] width 5 height 6
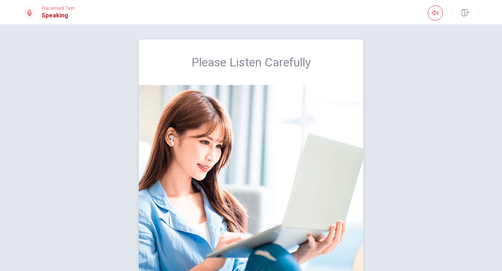
drag, startPoint x: 224, startPoint y: 69, endPoint x: 216, endPoint y: 68, distance: 7.2
click at [215, 68] on span "Please Listen Carefully" at bounding box center [250, 62] width 119 height 15
click at [216, 68] on span "Please Listen Carefully" at bounding box center [250, 62] width 119 height 15
click at [217, 68] on span "Please Listen Carefully" at bounding box center [250, 62] width 119 height 15
click at [217, 67] on span "Please Listen Carefully" at bounding box center [250, 62] width 119 height 15
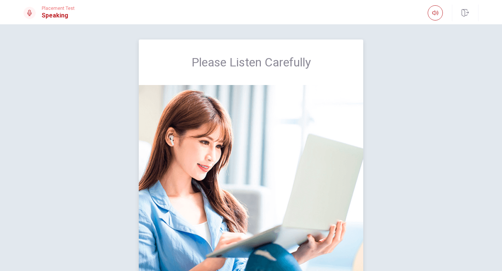
click at [217, 67] on span "Please Listen Carefully" at bounding box center [250, 62] width 119 height 15
click at [360, 72] on div "Please Listen Carefully" at bounding box center [251, 61] width 224 height 45
click at [274, 64] on span "Please Listen Carefully" at bounding box center [250, 62] width 119 height 15
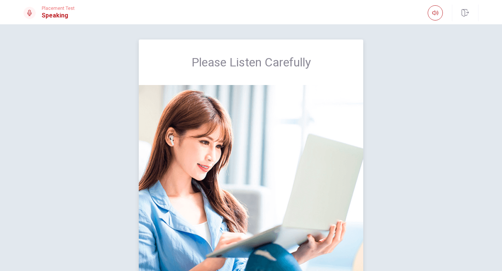
click at [274, 64] on span "Please Listen Carefully" at bounding box center [250, 62] width 119 height 15
click at [274, 63] on span "Please Listen Carefully" at bounding box center [250, 62] width 119 height 15
click at [274, 61] on span "Please Listen Carefully" at bounding box center [250, 62] width 119 height 15
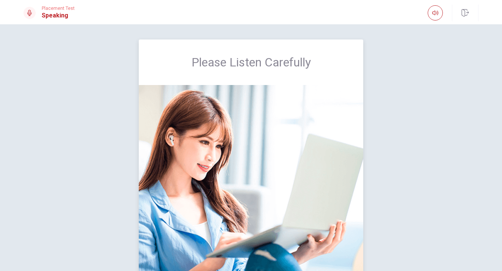
click at [274, 61] on span "Please Listen Carefully" at bounding box center [250, 62] width 119 height 15
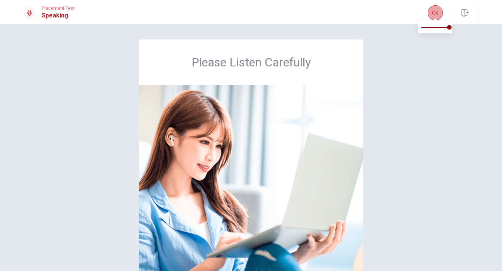
click at [436, 14] on icon "button" at bounding box center [435, 13] width 6 height 6
click at [30, 11] on icon at bounding box center [30, 13] width 6 height 6
click at [30, 11] on icon at bounding box center [29, 13] width 5 height 6
click at [29, 9] on div at bounding box center [30, 13] width 12 height 12
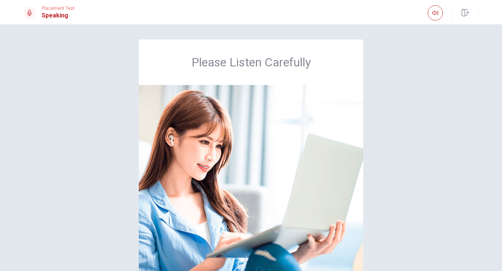
click at [29, 9] on div at bounding box center [30, 13] width 12 height 12
drag, startPoint x: 29, startPoint y: 9, endPoint x: 214, endPoint y: 88, distance: 201.6
click at [44, 18] on div "Placement Test Speaking" at bounding box center [49, 13] width 51 height 14
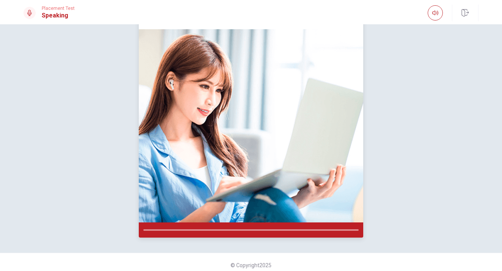
scroll to position [56, 0]
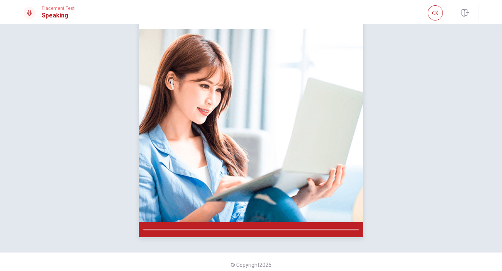
click at [260, 143] on img at bounding box center [251, 125] width 224 height 193
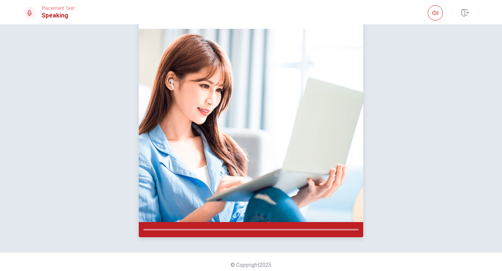
click at [260, 143] on img at bounding box center [251, 125] width 224 height 193
click at [31, 15] on icon at bounding box center [30, 13] width 6 height 6
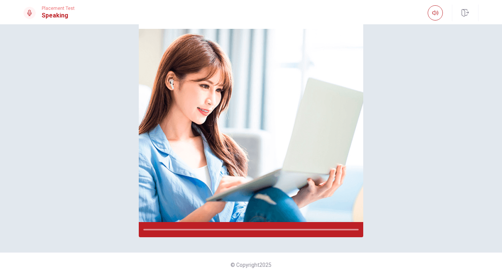
click at [31, 15] on icon at bounding box center [30, 13] width 6 height 6
click at [60, 16] on h1 "Speaking" at bounding box center [58, 15] width 33 height 9
click at [69, 17] on h1 "Speaking" at bounding box center [58, 15] width 33 height 9
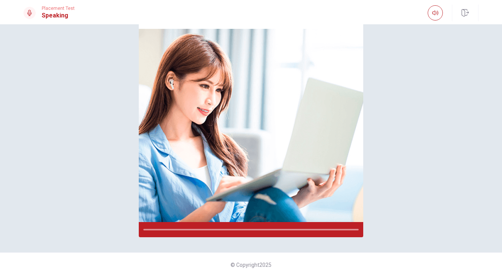
click at [75, 23] on div "Placement Test Speaking" at bounding box center [251, 12] width 502 height 24
click at [80, 43] on div "Please Listen Carefully" at bounding box center [250, 110] width 479 height 254
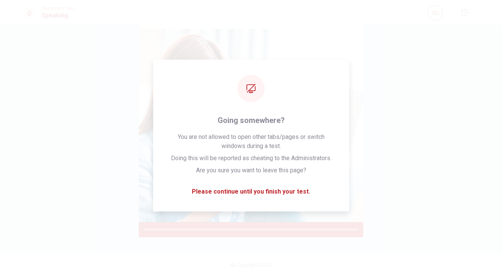
click at [300, 136] on img at bounding box center [251, 125] width 224 height 193
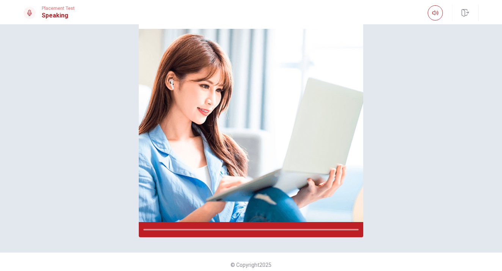
click at [371, 124] on div "Please Listen Carefully" at bounding box center [250, 110] width 479 height 254
click at [274, 131] on img at bounding box center [251, 125] width 224 height 193
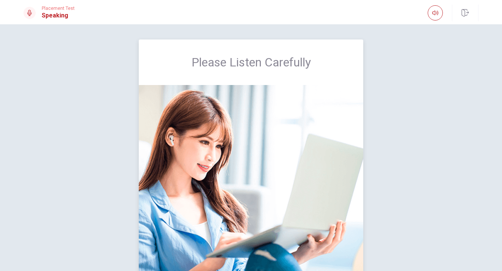
scroll to position [0, 0]
click at [293, 176] on img at bounding box center [251, 181] width 224 height 193
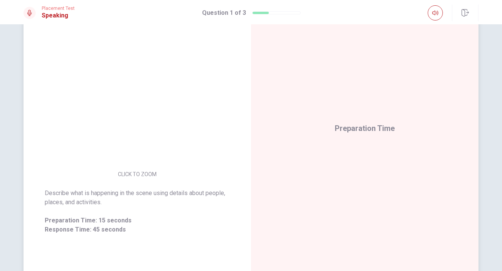
scroll to position [77, 0]
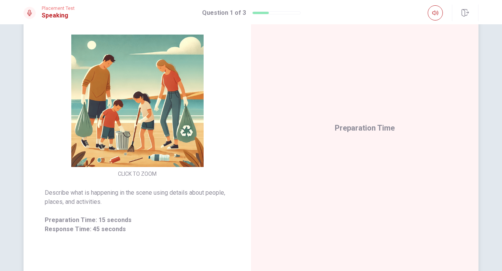
click at [349, 130] on span "Preparation Time" at bounding box center [365, 127] width 60 height 9
click at [90, 229] on span "Response Time: 45 seconds" at bounding box center [137, 228] width 185 height 9
click at [96, 231] on span "Response Time: 45 seconds" at bounding box center [137, 228] width 185 height 9
click at [335, 137] on div "Preparation Time" at bounding box center [364, 127] width 227 height 331
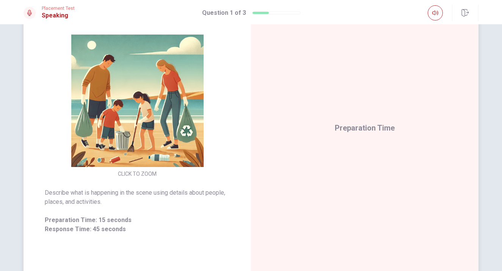
click at [335, 137] on div "Preparation Time" at bounding box center [364, 127] width 227 height 331
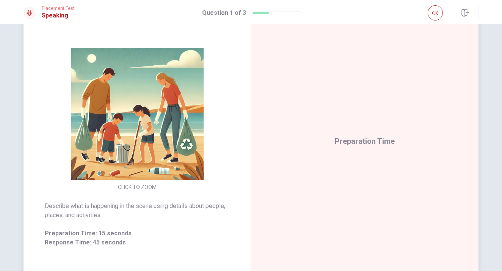
scroll to position [61, 0]
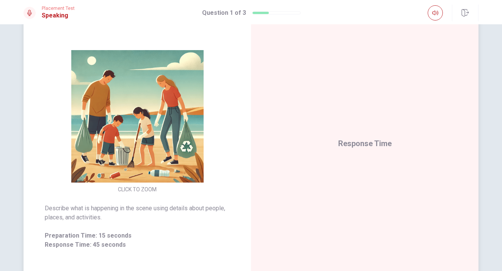
click at [145, 173] on img at bounding box center [137, 116] width 146 height 132
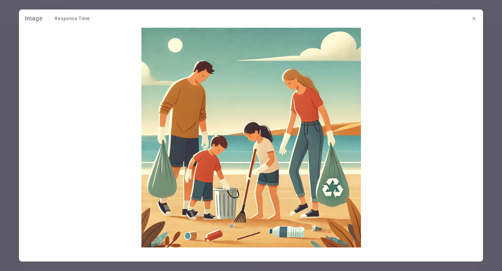
click at [316, 170] on img at bounding box center [251, 138] width 464 height 220
click at [324, 157] on img at bounding box center [251, 138] width 464 height 220
click at [477, 20] on icon "button" at bounding box center [474, 19] width 6 height 6
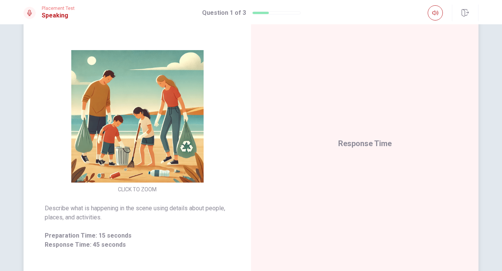
click at [351, 140] on span "Response Time" at bounding box center [364, 143] width 53 height 9
click at [198, 204] on span "Describe what is happening in the scene using details about people, places, and…" at bounding box center [137, 213] width 185 height 18
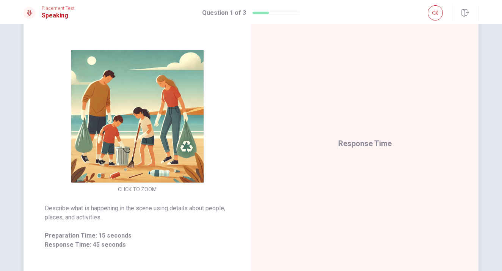
click at [198, 204] on span "Describe what is happening in the scene using details about people, places, and…" at bounding box center [137, 213] width 185 height 18
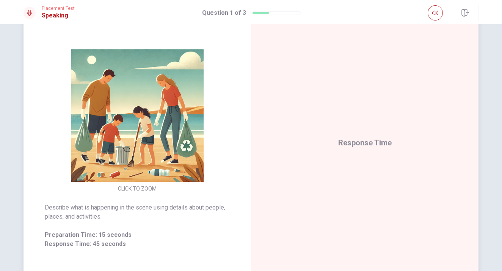
scroll to position [0, 0]
click at [257, 236] on div "Response Time" at bounding box center [364, 142] width 227 height 331
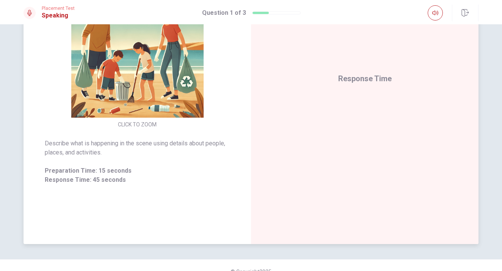
scroll to position [139, 0]
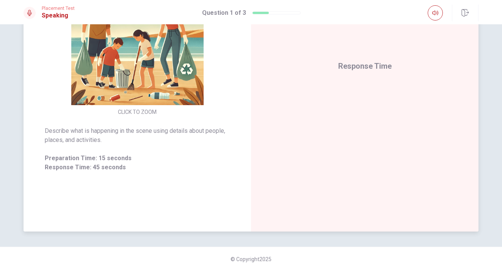
click at [117, 158] on span "Preparation Time: 15 seconds" at bounding box center [137, 158] width 185 height 9
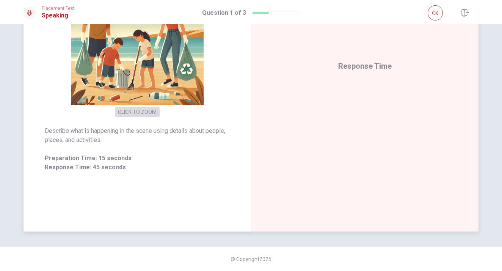
click at [152, 108] on button "CLICK TO ZOOM" at bounding box center [137, 112] width 45 height 11
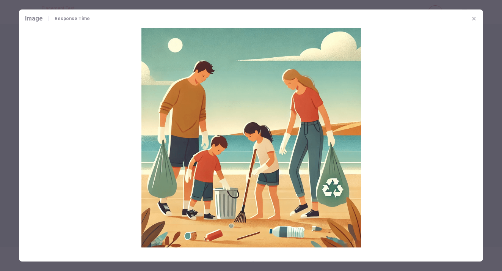
click at [472, 20] on icon "button" at bounding box center [473, 18] width 3 height 3
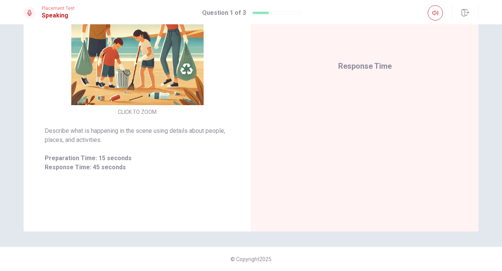
click at [268, 13] on div at bounding box center [276, 12] width 49 height 3
click at [269, 13] on div at bounding box center [276, 12] width 49 height 3
click at [118, 160] on span "Preparation Time: 15 seconds" at bounding box center [137, 158] width 185 height 9
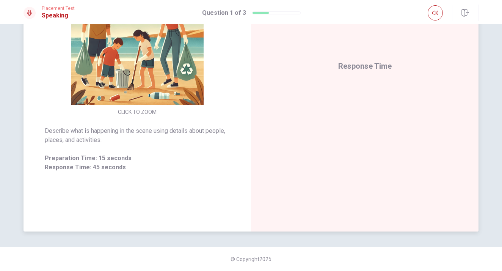
click at [118, 160] on span "Preparation Time: 15 seconds" at bounding box center [137, 158] width 185 height 9
click at [385, 60] on div "Response Time" at bounding box center [364, 66] width 227 height 331
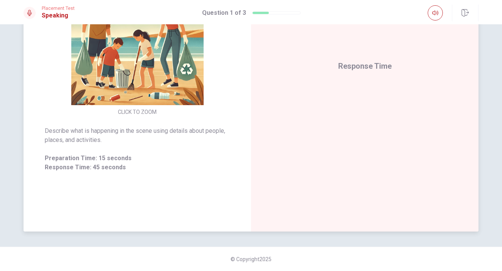
click at [370, 84] on div "Response Time" at bounding box center [364, 66] width 227 height 331
click at [356, 68] on span "Response Time" at bounding box center [364, 65] width 53 height 9
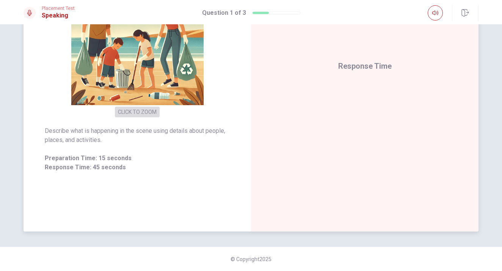
click at [143, 115] on button "CLICK TO ZOOM" at bounding box center [137, 112] width 45 height 11
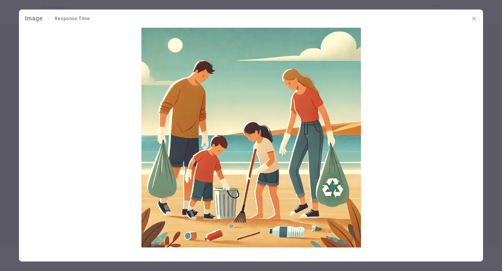
click at [143, 115] on img at bounding box center [251, 138] width 464 height 220
click at [472, 19] on icon "button" at bounding box center [474, 19] width 6 height 6
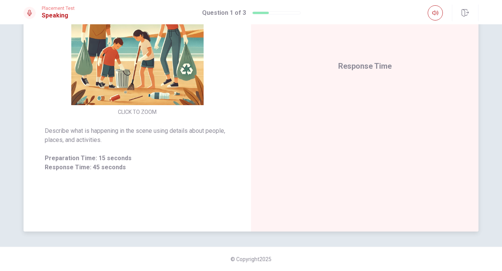
click at [197, 66] on img at bounding box center [137, 39] width 146 height 132
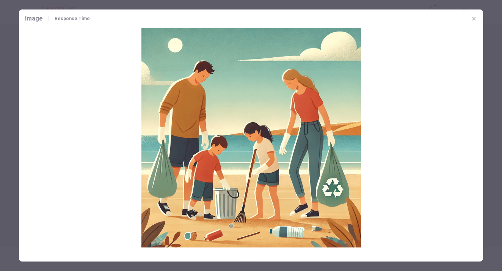
click at [67, 18] on span "Response Time" at bounding box center [72, 18] width 35 height 5
click at [79, 20] on span "Response Time" at bounding box center [72, 18] width 35 height 5
click at [34, 19] on span "Image" at bounding box center [34, 18] width 18 height 9
click at [474, 17] on icon "button" at bounding box center [474, 19] width 6 height 6
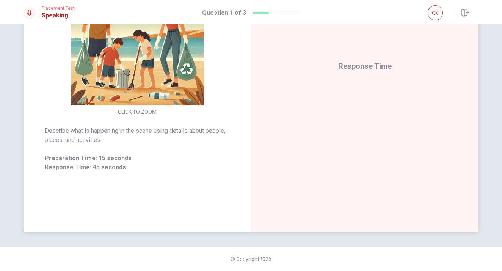
click at [102, 162] on span "Preparation Time: 15 seconds" at bounding box center [137, 158] width 185 height 9
click at [98, 168] on span "Response Time: 45 seconds" at bounding box center [137, 167] width 185 height 9
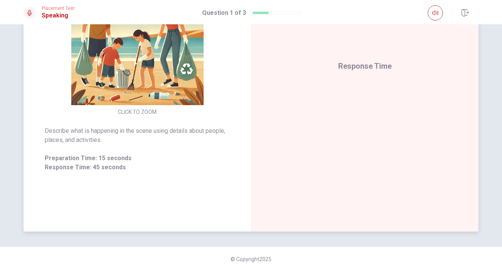
click at [374, 61] on span "Response Time" at bounding box center [364, 65] width 53 height 9
click at [374, 62] on span "Response Time" at bounding box center [364, 65] width 53 height 9
click at [439, 10] on button "button" at bounding box center [435, 12] width 15 height 15
click at [372, 67] on span "Response Time" at bounding box center [364, 65] width 53 height 9
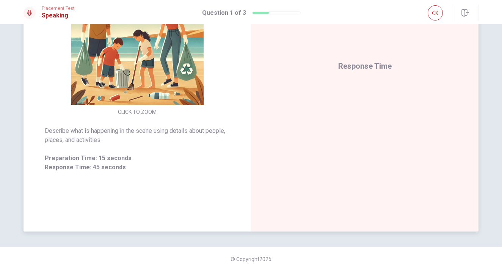
click at [175, 127] on span "Describe what is happening in the scene using details about people, places, and…" at bounding box center [137, 135] width 185 height 18
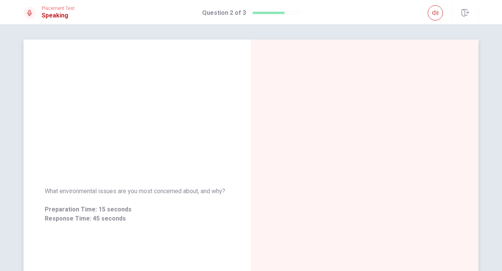
scroll to position [0, 0]
click at [290, 12] on div at bounding box center [276, 12] width 49 height 3
click at [223, 67] on div "What environmental issues are you most concerned about, and why? Preparation Ti…" at bounding box center [137, 204] width 227 height 331
click at [155, 168] on div "What environmental issues are you most concerned about, and why? Preparation Ti…" at bounding box center [137, 204] width 227 height 331
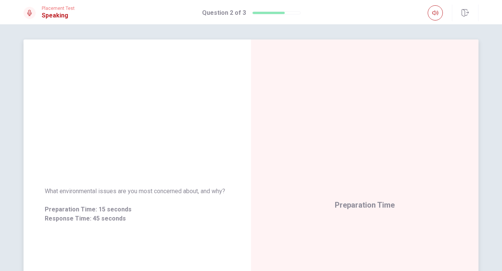
click at [129, 141] on div "What environmental issues are you most concerned about, and why? Preparation Ti…" at bounding box center [137, 204] width 227 height 331
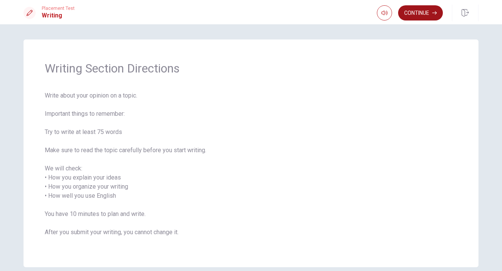
click at [405, 17] on button "Continue" at bounding box center [420, 12] width 45 height 15
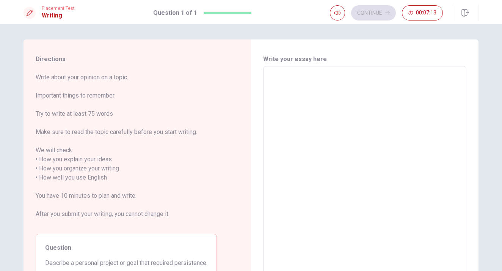
click at [267, 88] on div "x ​" at bounding box center [364, 173] width 203 height 214
type textarea "i"
type textarea "x"
type textarea "in"
type textarea "x"
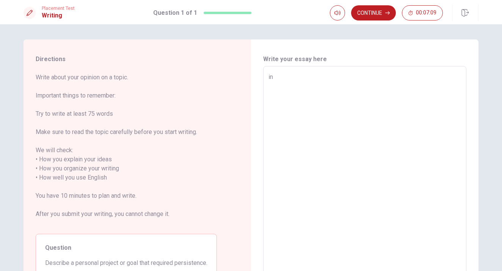
type textarea "in"
type textarea "x"
type textarea "in"
type textarea "x"
type textarea "i"
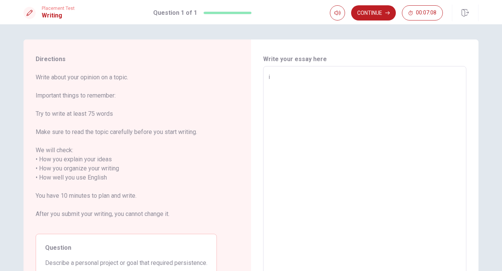
type textarea "x"
type textarea "R"
type textarea "x"
type textarea "Re"
type textarea "x"
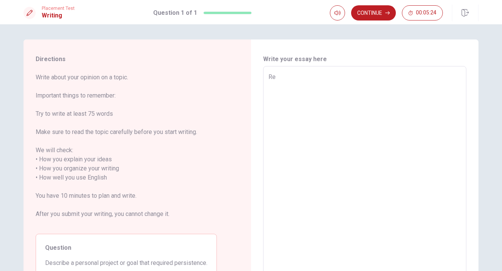
type textarea "Rec"
type textarea "x"
type textarea "Rece"
type textarea "x"
type textarea "Recen"
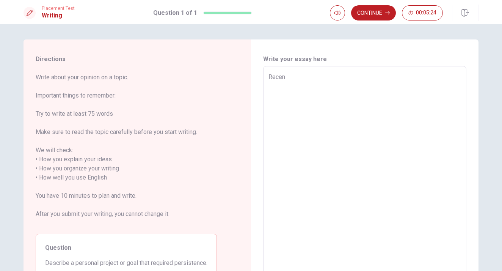
type textarea "x"
type textarea "Recent"
type textarea "x"
type textarea "Recentl"
type textarea "x"
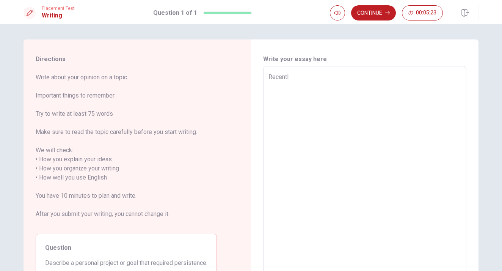
type textarea "Recently"
type textarea "x"
type textarea "Recently"
type textarea "x"
type textarea "Recently ,"
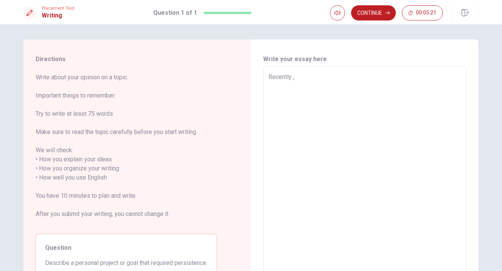
type textarea "x"
type textarea "Recently ,"
type textarea "x"
type textarea "Recently , i"
type textarea "x"
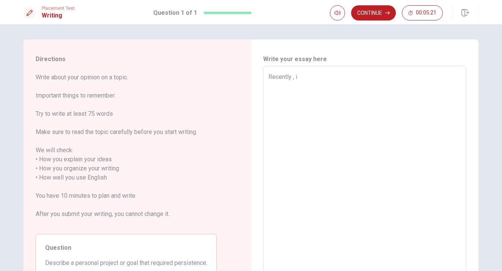
type textarea "Recently , i"
type textarea "x"
type textarea "Recently , i h"
type textarea "x"
type textarea "Recently , i ha"
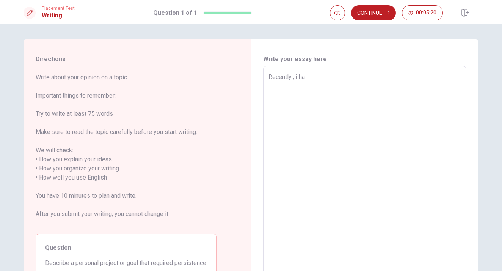
type textarea "x"
type textarea "Recently , i hab"
type textarea "x"
type textarea "Recently , i habr"
type textarea "x"
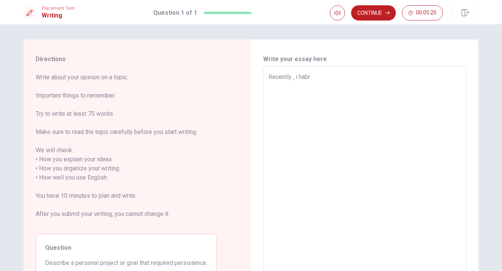
type textarea "Recently , i habr"
type textarea "x"
type textarea "Recently , i habr"
type textarea "x"
type textarea "Recently , i hab"
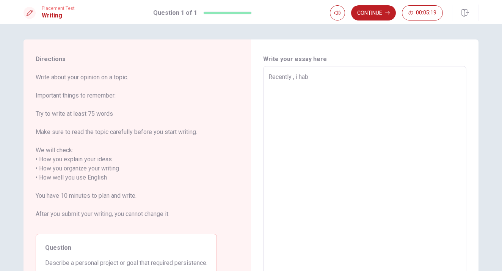
type textarea "x"
type textarea "Recently , i ha"
type textarea "x"
type textarea "Recently , i h"
type textarea "x"
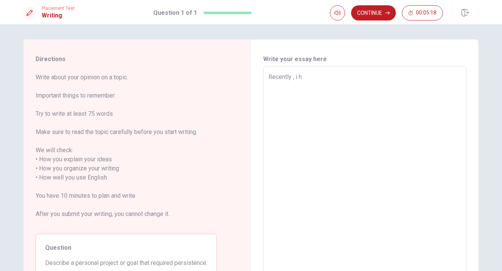
type textarea "Recently , i"
type textarea "x"
type textarea "Recently , i"
type textarea "x"
type textarea "Recently ,"
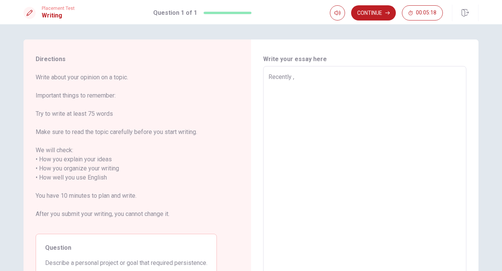
type textarea "x"
type textarea "Recently ,"
type textarea "x"
type textarea "Recently , I"
type textarea "x"
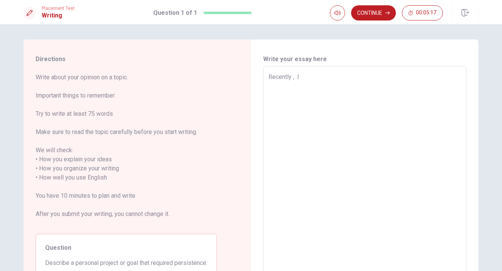
type textarea "Recently , I"
type textarea "x"
type textarea "Recently , I h"
type textarea "x"
type textarea "Recently , I ha"
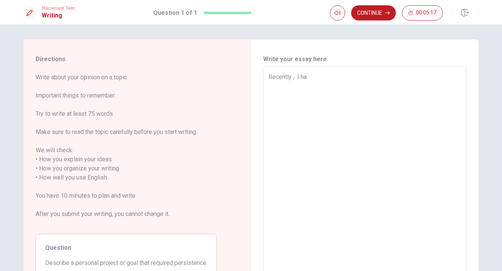
type textarea "x"
type textarea "Recently , I hav"
type textarea "x"
type textarea "Recently , I have"
type textarea "x"
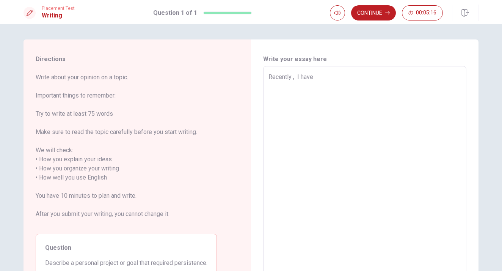
type textarea "Recently , I have"
type textarea "x"
type textarea "Recently , I have d"
type textarea "x"
type textarea "Recently , I have de"
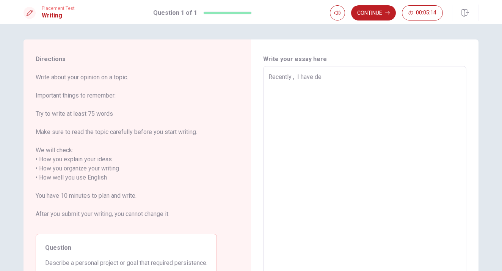
type textarea "x"
type textarea "Recently , I have dev"
type textarea "x"
type textarea "Recently , I have deve"
type textarea "x"
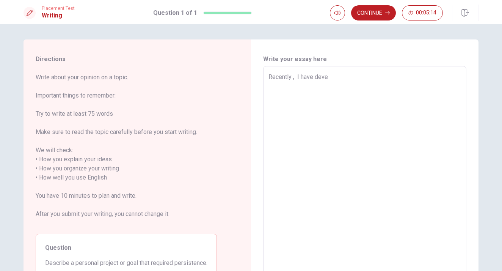
type textarea "Recently , I have devel"
type textarea "x"
type textarea "Recently , I have develo"
type textarea "x"
type textarea "Recently , I have develop"
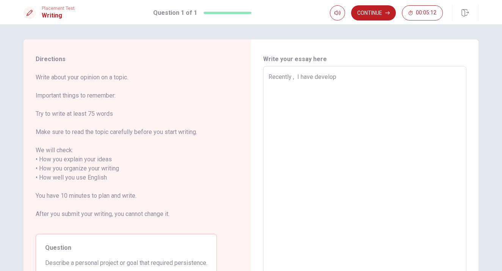
type textarea "x"
type textarea "Recently , I have develope"
type textarea "x"
type textarea "Recently , I have developed"
type textarea "x"
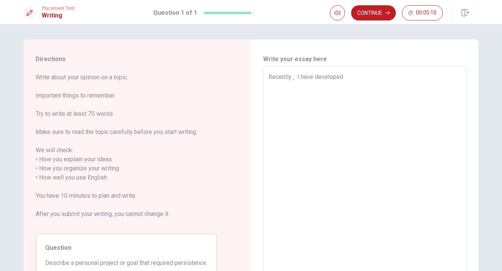
type textarea "Recently , I have developed"
type textarea "x"
type textarea "Recently , I have developed a"
type textarea "x"
type textarea "Recently , I have developed a"
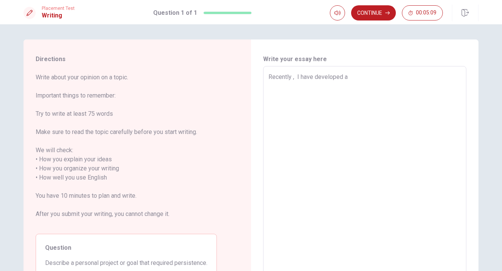
type textarea "x"
type textarea "Recently , I have developed a s"
type textarea "x"
type textarea "Recently , I have developed a st"
type textarea "x"
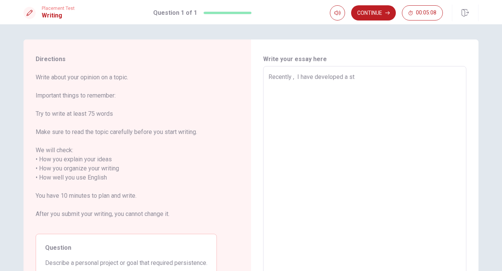
type textarea "Recently , I have developed a sto"
type textarea "x"
type textarea "Recently , I have developed a ston"
type textarea "x"
type textarea "Recently , I have developed a stong"
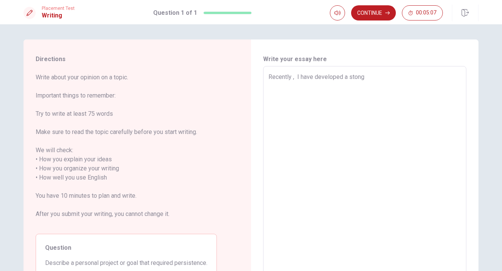
type textarea "x"
type textarea "Recently , I have developed a stong"
type textarea "x"
type textarea "Recently , I have developed a stong i"
type textarea "x"
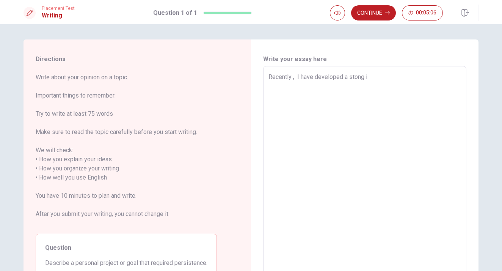
type textarea "Recently , I have developed a stong in"
type textarea "x"
type textarea "Recently , I have developed a stong int"
type textarea "x"
type textarea "Recently , I have developed a stong intr"
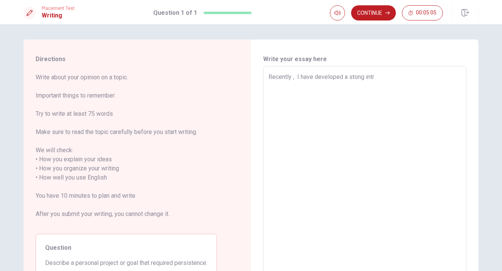
type textarea "x"
type textarea "Recently , I have developed a stong intre"
type textarea "x"
type textarea "Recently , I have developed a stong intr"
type textarea "x"
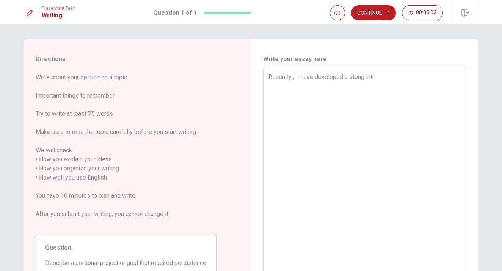
type textarea "Recently , I have developed a stong int"
type textarea "x"
type textarea "Recently , I have developed a stong inte"
type textarea "x"
type textarea "Recently , I have developed a stong intet"
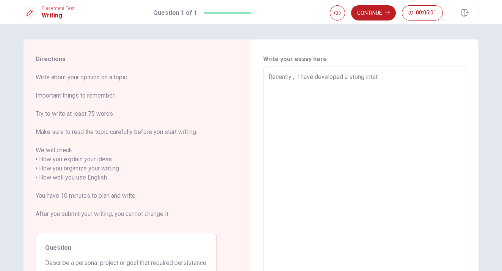
type textarea "x"
type textarea "Recently , I have developed a stong inte"
type textarea "x"
type textarea "Recently , I have developed a stong inter"
type textarea "x"
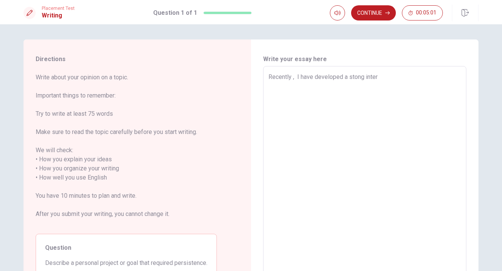
type textarea "Recently , I have developed a stong intere"
type textarea "x"
type textarea "Recently , I have developed a stong interes"
type textarea "x"
type textarea "Recently , I have developed a stong interest"
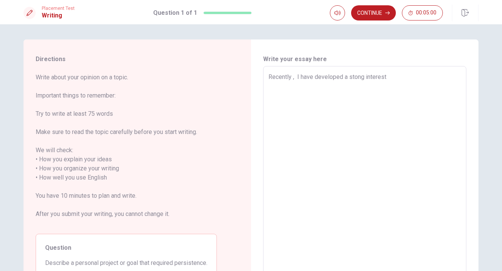
type textarea "x"
type textarea "Recently , I have developed a stong interest"
type textarea "x"
type textarea "Recently , I have developed a stong interest i"
type textarea "x"
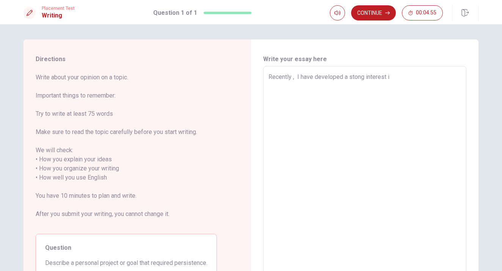
type textarea "Recently , I have developed a stong interest in"
type textarea "x"
type textarea "Recently , I have developed a stong interest in"
type textarea "x"
type textarea "Recently , I have developed a stong interest in f"
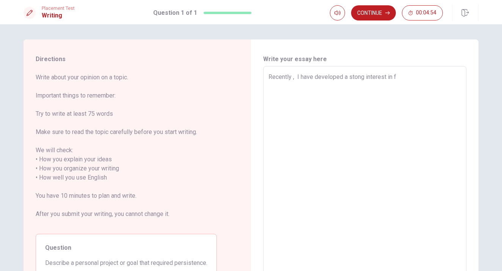
type textarea "x"
type textarea "Recently , I have developed a stong interest in fo"
type textarea "x"
type textarea "Recently , I have developed a stong interest in for"
type textarea "x"
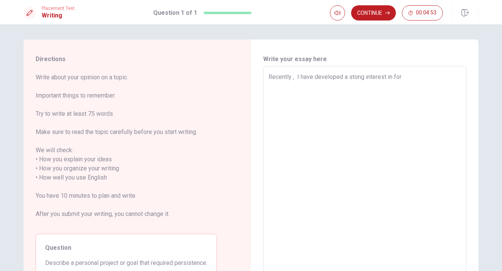
type textarea "Recently , I have developed a stong interest in fore"
type textarea "x"
type textarea "Recently , I have developed a stong interest in forex"
type textarea "x"
type textarea "Recently , I have developed a stong interest in forex"
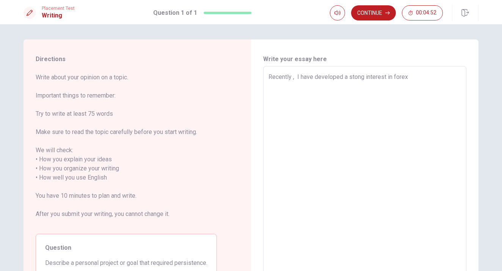
type textarea "x"
type textarea "Recently , I have developed a stong interest in forex t"
type textarea "x"
type textarea "Recently , I have developed a stong interest in forex tr"
type textarea "x"
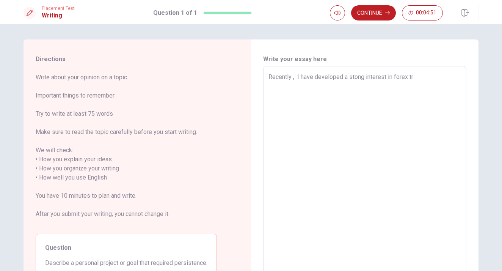
type textarea "Recently , I have developed a stong interest in forex tra"
type textarea "x"
type textarea "Recently , I have developed a stong interest in forex trad"
type textarea "x"
type textarea "Recently , I have developed a stong interest in forex tradi"
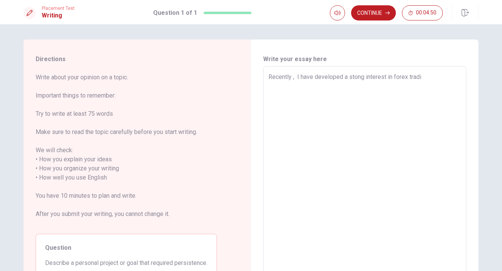
type textarea "x"
type textarea "Recently , I have developed a stong interest in forex tradin"
type textarea "x"
type textarea "Recently , I have developed a stong interest in forex trading"
type textarea "x"
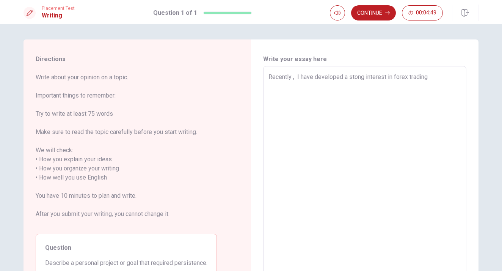
type textarea "Recently , I have developed a stong interest in forex tradin"
type textarea "x"
type textarea "Recently , I have developed a stong interest in forex tradind"
type textarea "x"
type textarea "Recently , I have developed a stong interest in forex tradin"
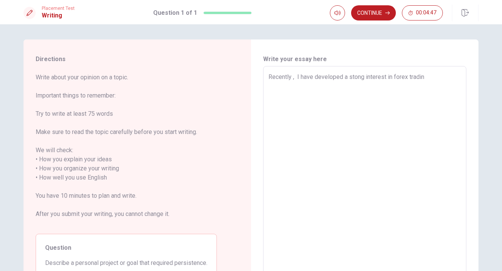
type textarea "x"
type textarea "Recently , I have developed a stong interest in forex trading"
type textarea "x"
type textarea "Recently , I have developed a stong interest in forex trading"
type textarea "x"
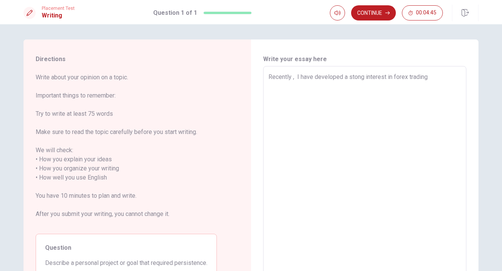
type textarea "Recently , I have developed a stong interest in forex trading"
type textarea "x"
type textarea "Recently , I have developed a stong interest in forex trading."
type textarea "x"
type textarea "Recently , I have developed a stong interest in forex trading."
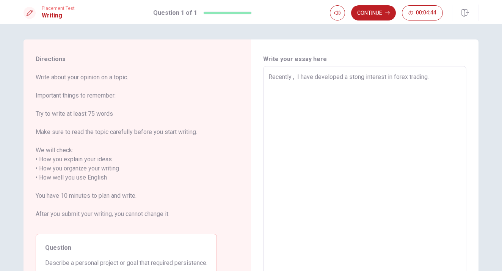
type textarea "x"
type textarea "Recently , I have developed a stong interest in forex trading. I"
type textarea "x"
type textarea "Recently , I have developed a stong interest in forex trading. It"
type textarea "x"
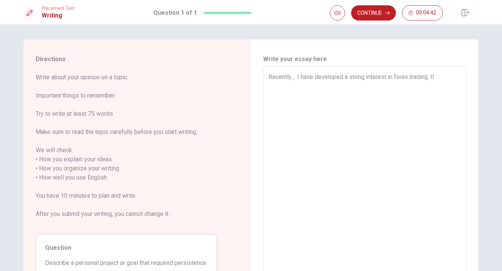
type textarea "Recently , I have developed a stong interest in forex trading. It"
type textarea "x"
type textarea "Recently , I have developed a stong interest in forex trading. It i"
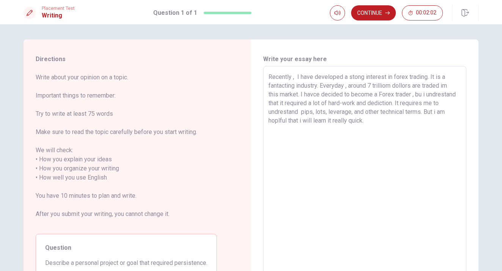
click at [296, 78] on textarea "Recently , I have developed a stong interest in forex trading. It is a fantacti…" at bounding box center [364, 172] width 193 height 201
click at [292, 77] on textarea "Recently , I have developed a stong interest in forex trading. It is a fantacti…" at bounding box center [364, 172] width 193 height 201
click at [349, 77] on textarea "Recently, I have developed a stong interest in forex trading. It is a fantactin…" at bounding box center [364, 172] width 193 height 201
click at [392, 78] on textarea "Recently, I have developed a strong interest in forex trading. It is a fantacti…" at bounding box center [364, 172] width 193 height 201
click at [295, 87] on textarea "Recently, I have developed a strong interest in Forex trading. It is a fantacti…" at bounding box center [364, 172] width 193 height 201
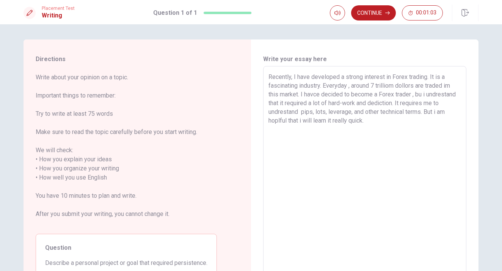
click at [349, 89] on textarea "Recently, I have developed a strong interest in Forex trading. It is a fascinat…" at bounding box center [364, 172] width 193 height 201
click at [348, 86] on textarea "Recently, I have developed a strong interest in Forex trading. It is a fascinat…" at bounding box center [364, 172] width 193 height 201
click at [451, 87] on textarea "Recently, I have developed a strong interest in Forex trading. It is a fascinat…" at bounding box center [364, 172] width 193 height 201
click at [422, 95] on textarea "Recently, I have developed a strong interest in Forex trading. It is a fascinat…" at bounding box center [364, 172] width 193 height 201
click at [339, 103] on textarea "Recently, I have developed a strong interest in Forex trading. It is a fascinat…" at bounding box center [364, 172] width 193 height 201
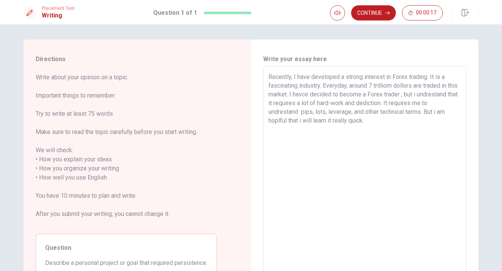
click at [318, 114] on textarea "Recently, I have developed a strong interest in Forex trading. It is a fascinat…" at bounding box center [364, 172] width 193 height 201
click at [377, 15] on button "Continue" at bounding box center [373, 12] width 45 height 15
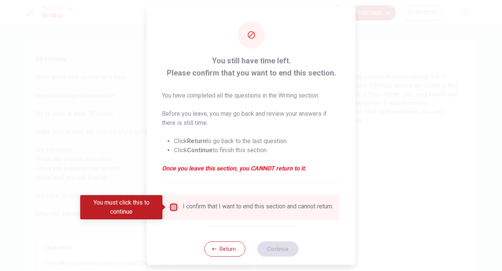
click at [173, 209] on input "You must click this to continue" at bounding box center [173, 206] width 9 height 9
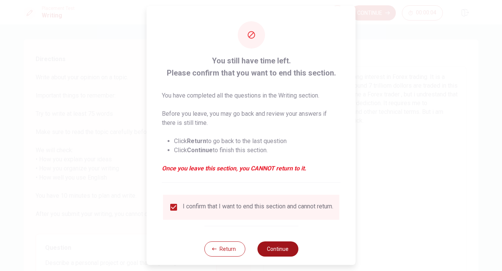
click at [279, 256] on button "Continue" at bounding box center [277, 248] width 41 height 15
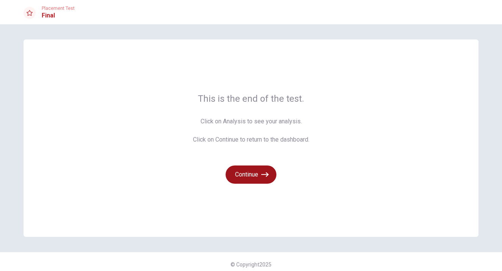
click at [257, 174] on button "Continue" at bounding box center [251, 174] width 51 height 18
